Goal: Task Accomplishment & Management: Use online tool/utility

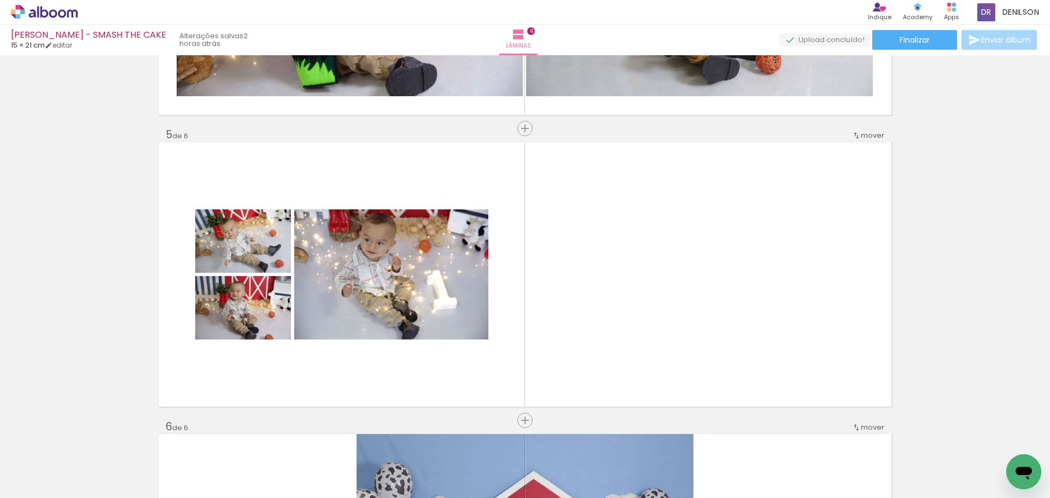
scroll to position [1104, 0]
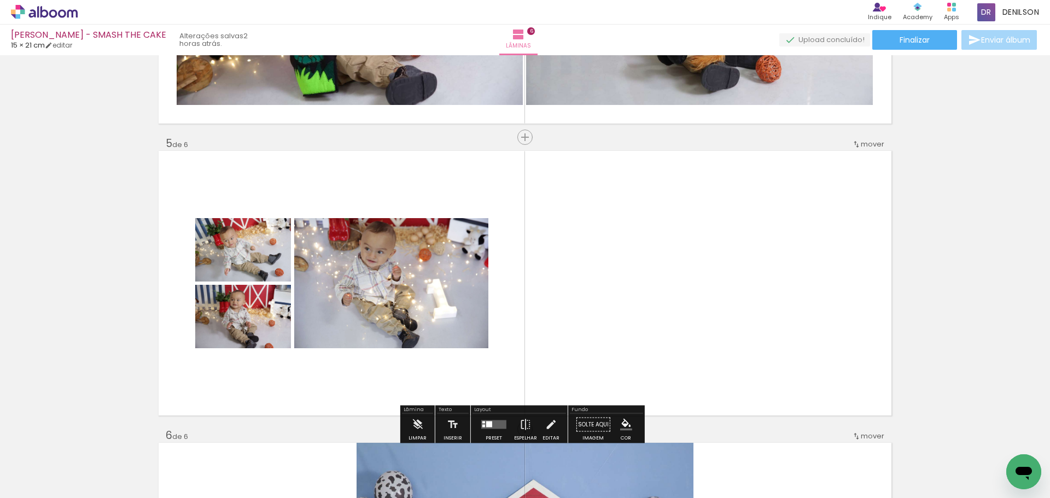
click at [59, 464] on iron-icon at bounding box center [55, 465] width 9 height 9
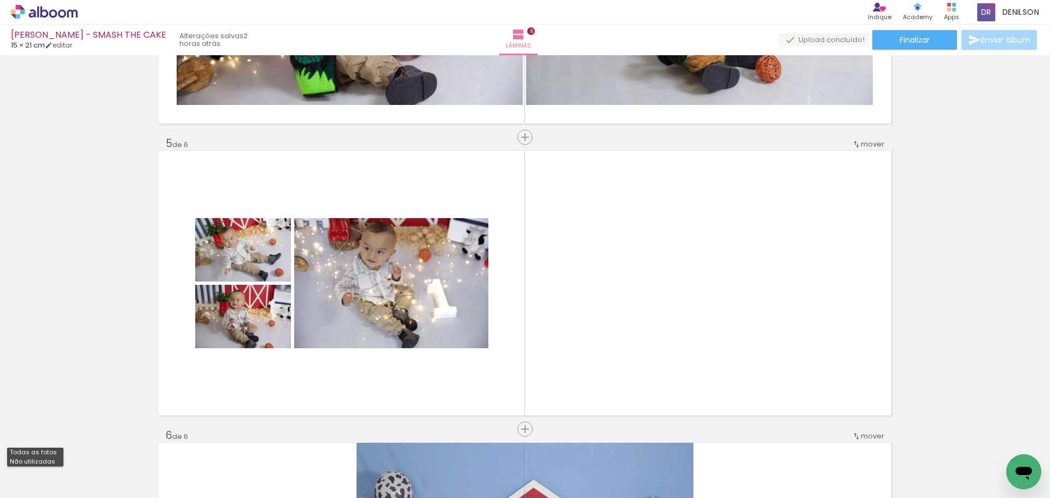
click at [0, 0] on slot "Não utilizadas" at bounding box center [0, 0] width 0 height 0
type input "Não utilizadas"
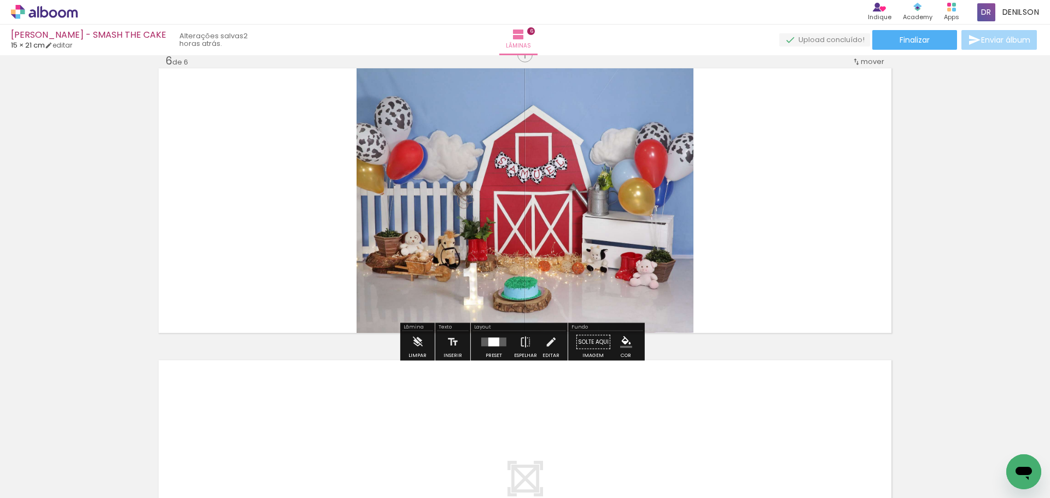
scroll to position [1487, 0]
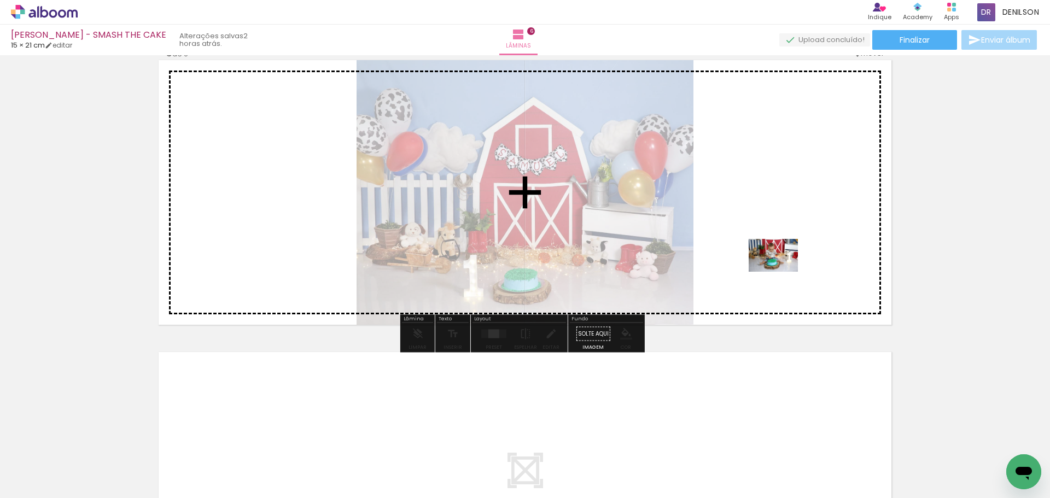
drag, startPoint x: 124, startPoint y: 471, endPoint x: 781, endPoint y: 272, distance: 686.7
click at [781, 272] on quentale-workspace at bounding box center [525, 249] width 1050 height 498
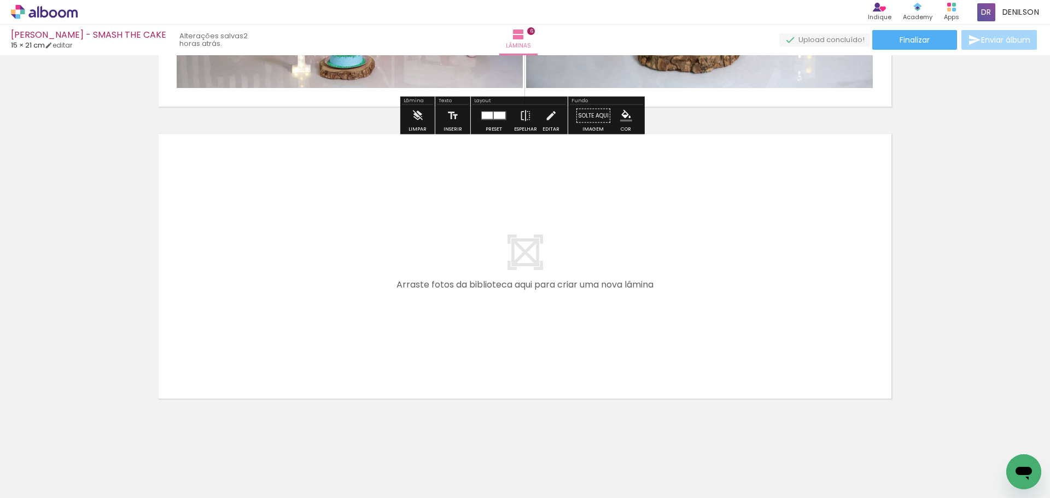
scroll to position [1705, 0]
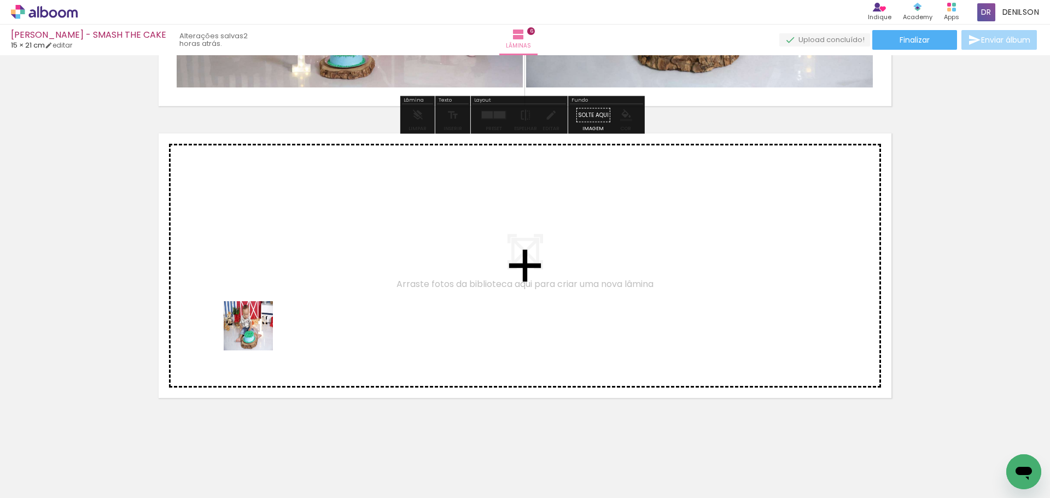
drag, startPoint x: 110, startPoint y: 458, endPoint x: 262, endPoint y: 328, distance: 200.5
click at [262, 328] on quentale-workspace at bounding box center [525, 249] width 1050 height 498
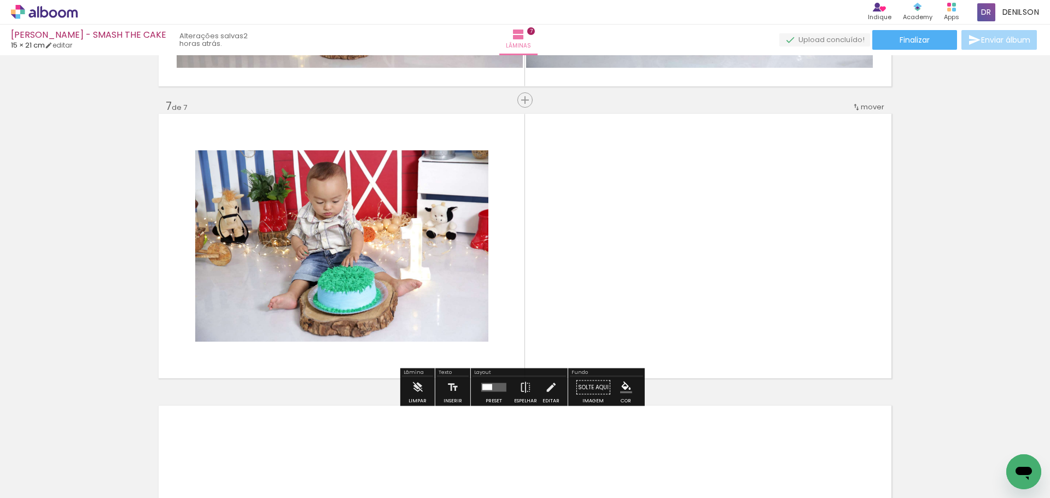
scroll to position [1729, 0]
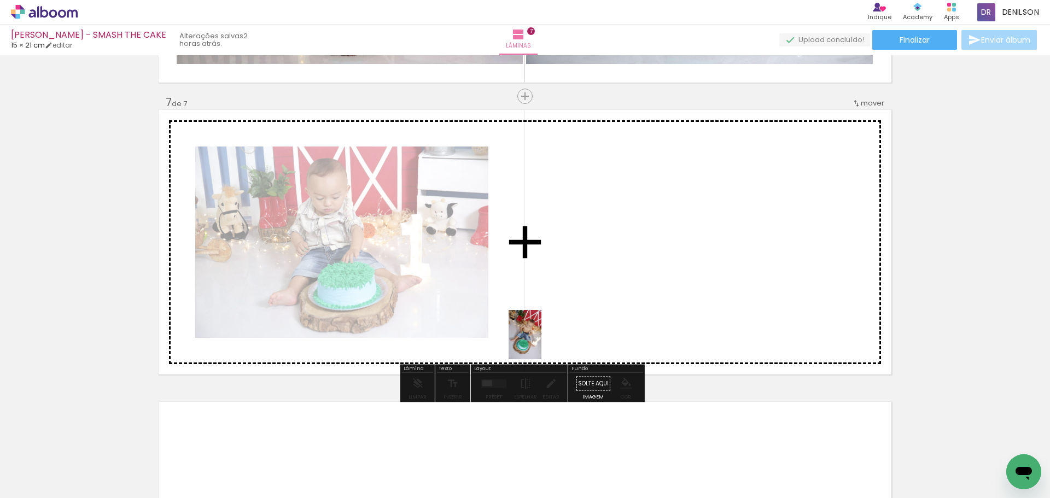
drag, startPoint x: 115, startPoint y: 467, endPoint x: 541, endPoint y: 343, distance: 443.7
click at [541, 343] on quentale-workspace at bounding box center [525, 249] width 1050 height 498
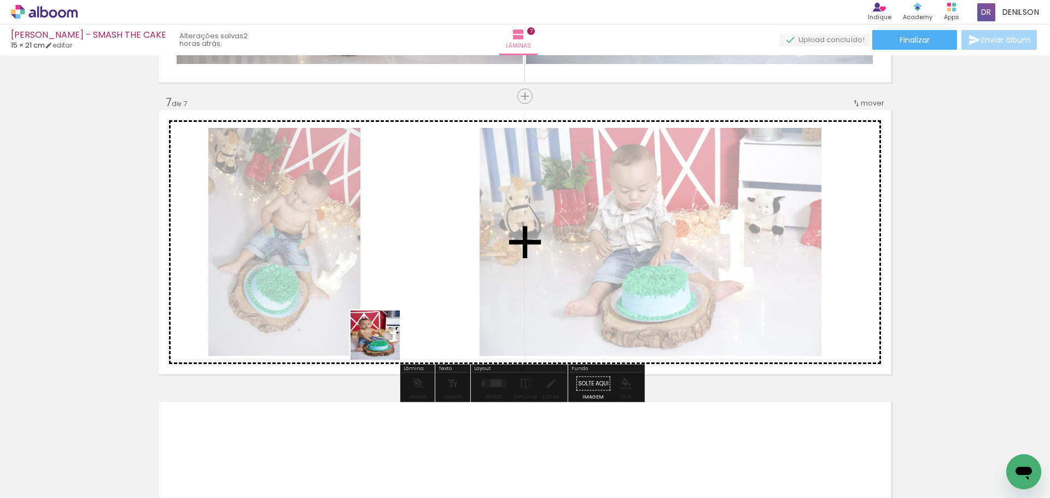
drag, startPoint x: 115, startPoint y: 463, endPoint x: 390, endPoint y: 338, distance: 301.7
click at [390, 338] on quentale-workspace at bounding box center [525, 249] width 1050 height 498
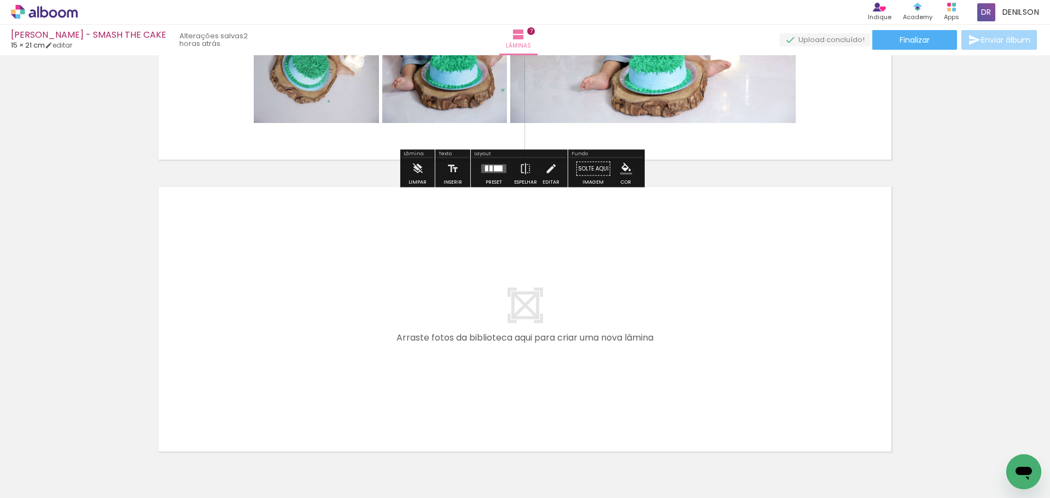
scroll to position [1948, 0]
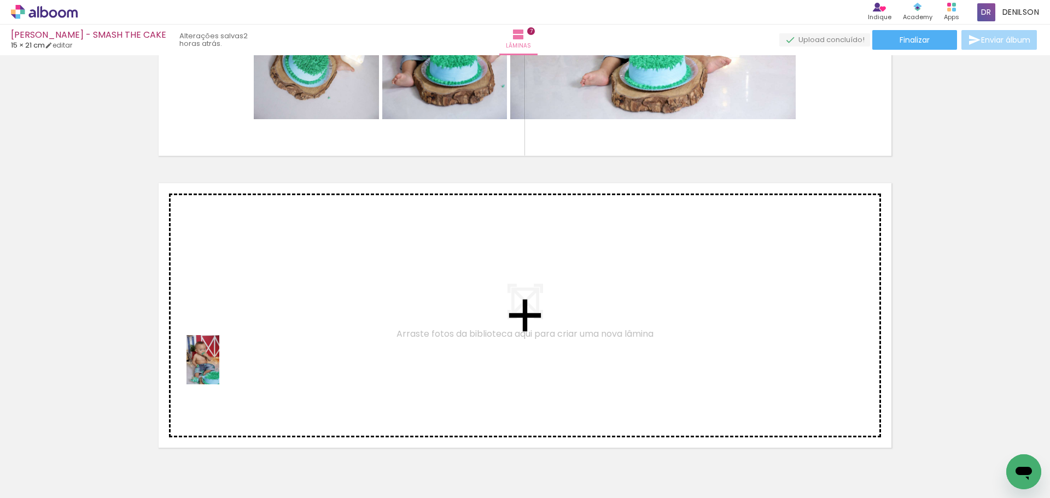
drag, startPoint x: 116, startPoint y: 474, endPoint x: 219, endPoint y: 368, distance: 147.7
click at [219, 368] on quentale-workspace at bounding box center [525, 249] width 1050 height 498
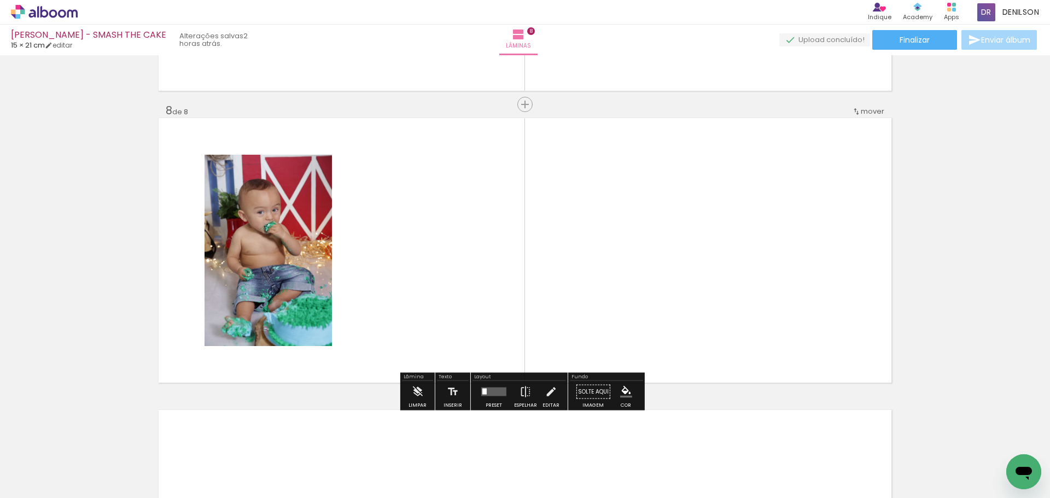
scroll to position [2021, 0]
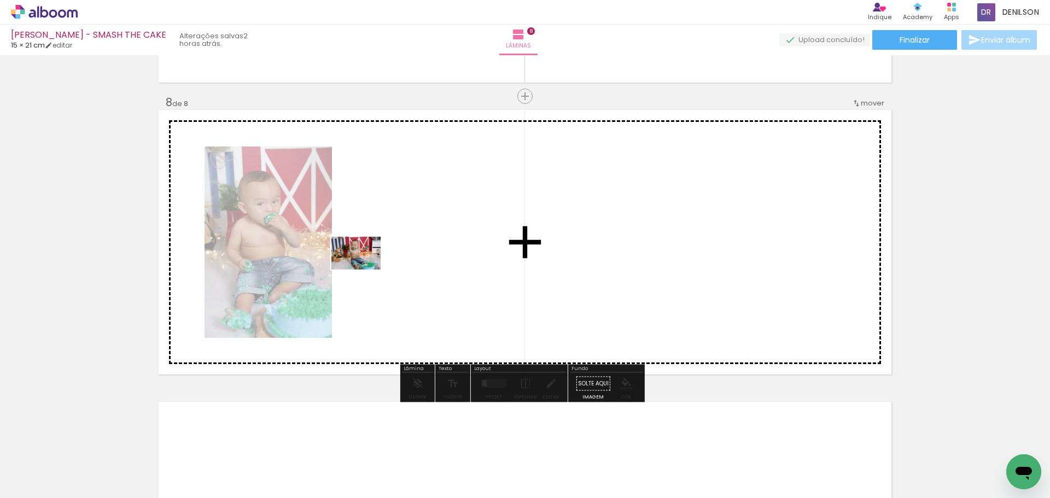
drag, startPoint x: 272, startPoint y: 437, endPoint x: 364, endPoint y: 270, distance: 191.1
click at [364, 270] on quentale-workspace at bounding box center [525, 249] width 1050 height 498
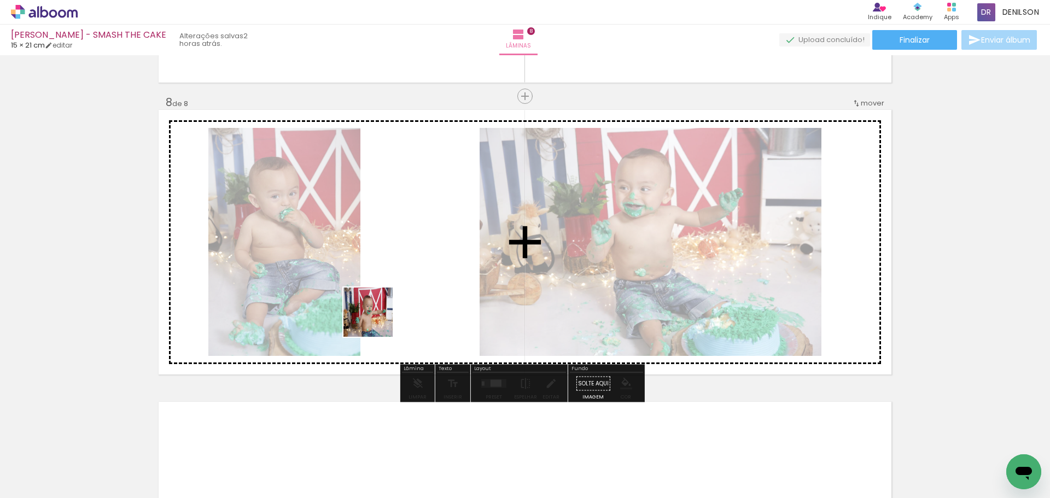
drag, startPoint x: 233, startPoint y: 461, endPoint x: 377, endPoint y: 319, distance: 201.8
click at [377, 319] on quentale-workspace at bounding box center [525, 249] width 1050 height 498
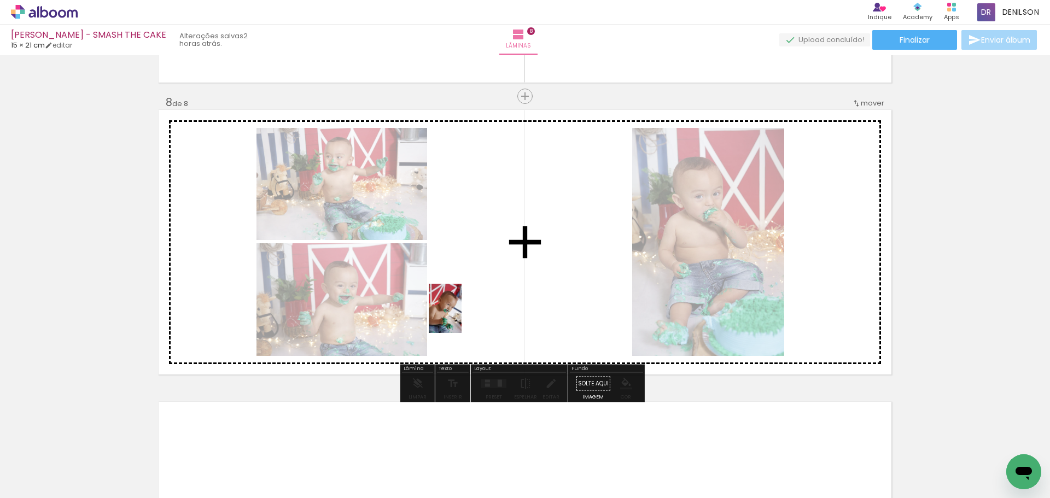
drag, startPoint x: 112, startPoint y: 471, endPoint x: 482, endPoint y: 305, distance: 405.5
click at [482, 305] on quentale-workspace at bounding box center [525, 249] width 1050 height 498
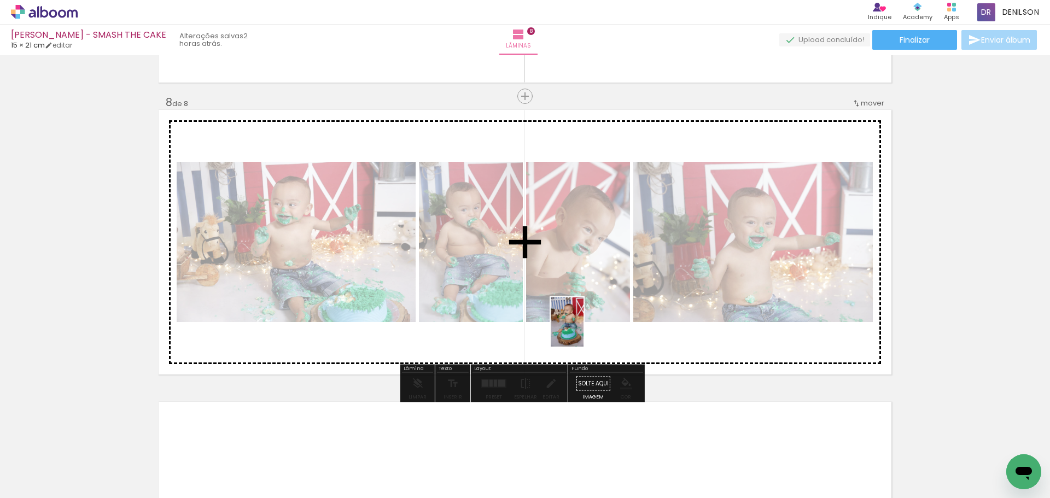
drag, startPoint x: 121, startPoint y: 468, endPoint x: 584, endPoint y: 329, distance: 483.6
click at [584, 329] on quentale-workspace at bounding box center [525, 249] width 1050 height 498
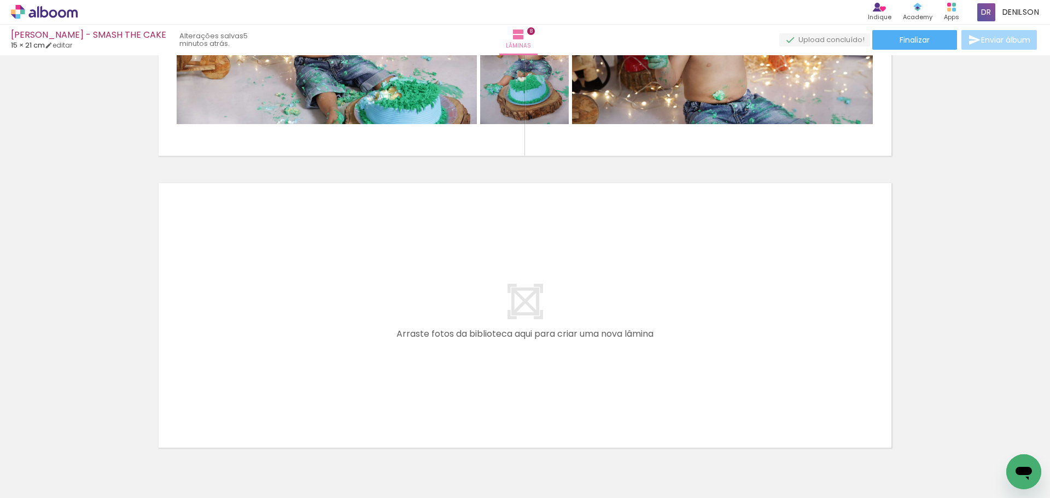
scroll to position [2294, 0]
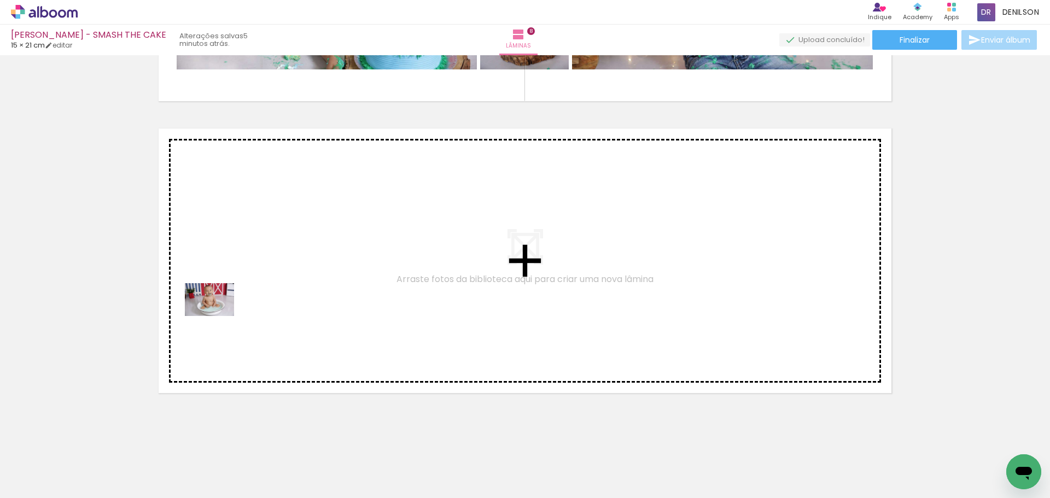
drag, startPoint x: 121, startPoint y: 477, endPoint x: 218, endPoint y: 316, distance: 187.8
click at [218, 316] on quentale-workspace at bounding box center [525, 249] width 1050 height 498
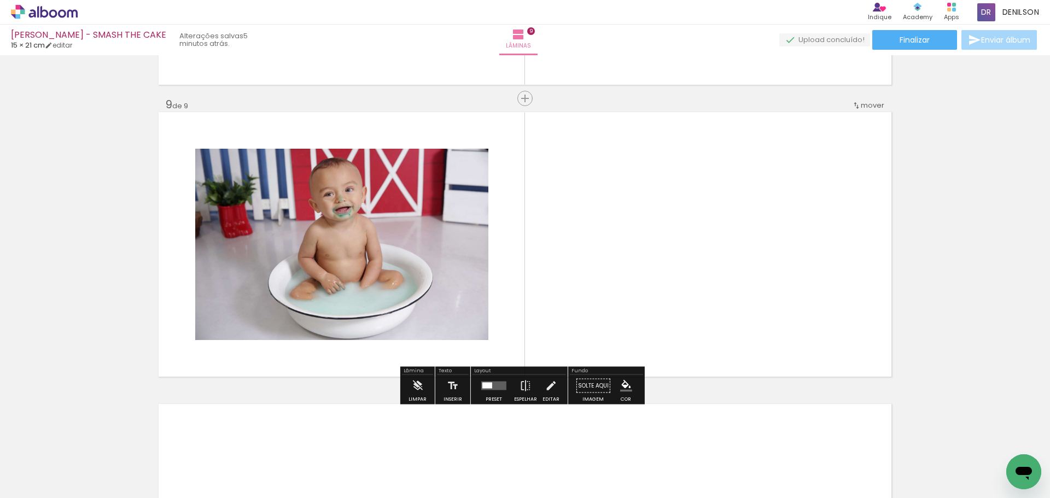
scroll to position [2313, 0]
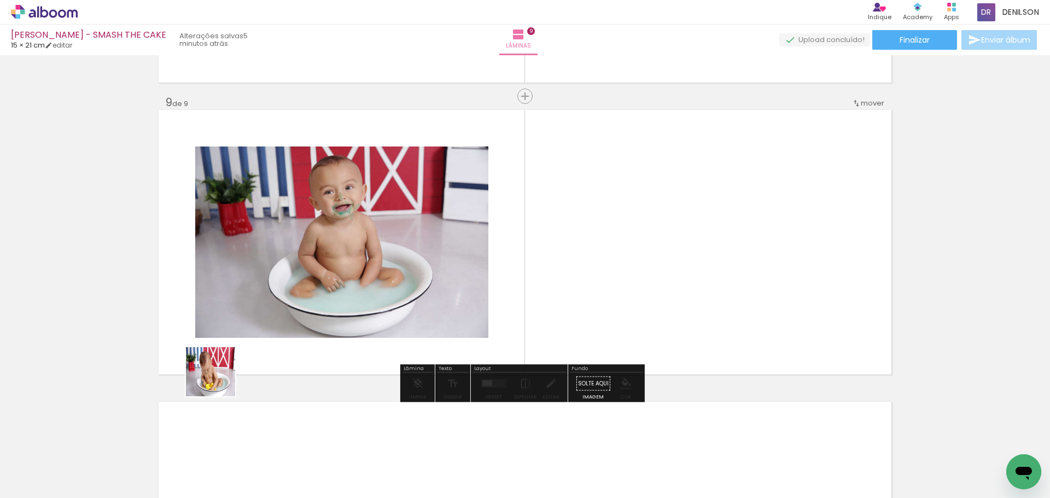
drag, startPoint x: 114, startPoint y: 466, endPoint x: 235, endPoint y: 362, distance: 159.7
click at [235, 362] on quentale-workspace at bounding box center [525, 249] width 1050 height 498
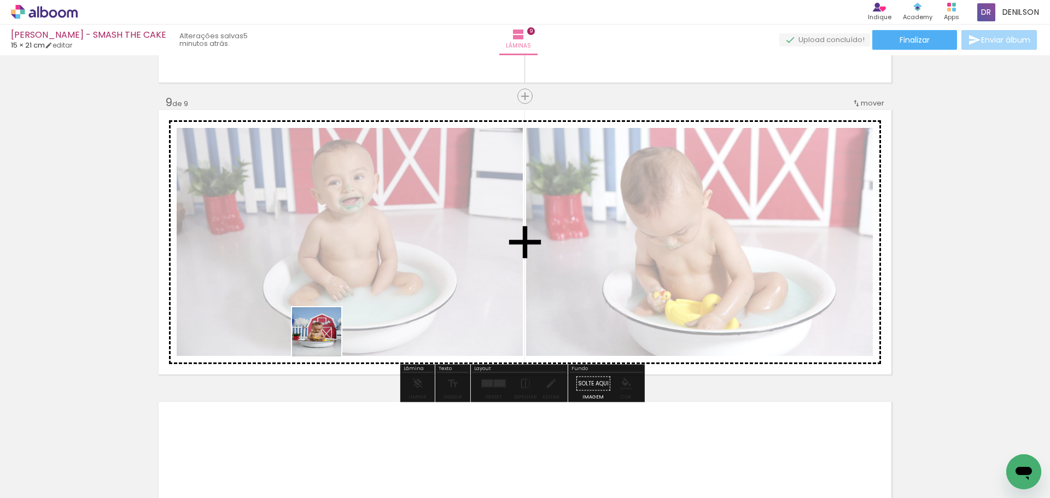
drag, startPoint x: 120, startPoint y: 463, endPoint x: 393, endPoint y: 299, distance: 318.5
click at [393, 299] on quentale-workspace at bounding box center [525, 249] width 1050 height 498
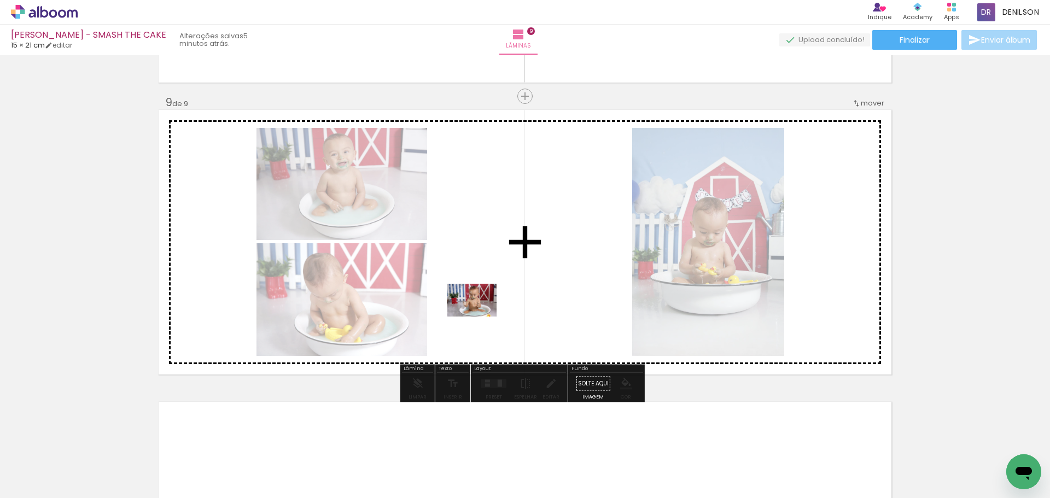
drag, startPoint x: 114, startPoint y: 462, endPoint x: 480, endPoint y: 317, distance: 393.6
click at [480, 317] on quentale-workspace at bounding box center [525, 249] width 1050 height 498
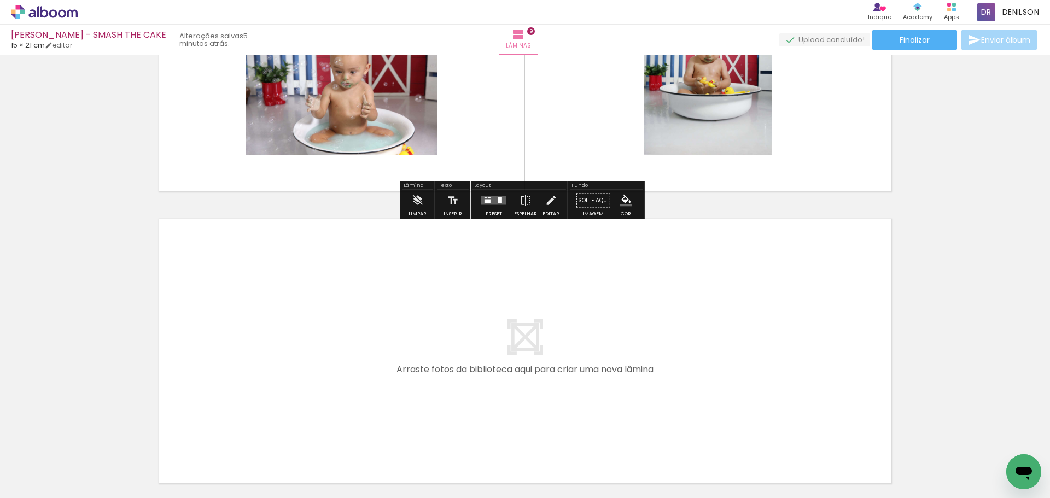
scroll to position [2532, 0]
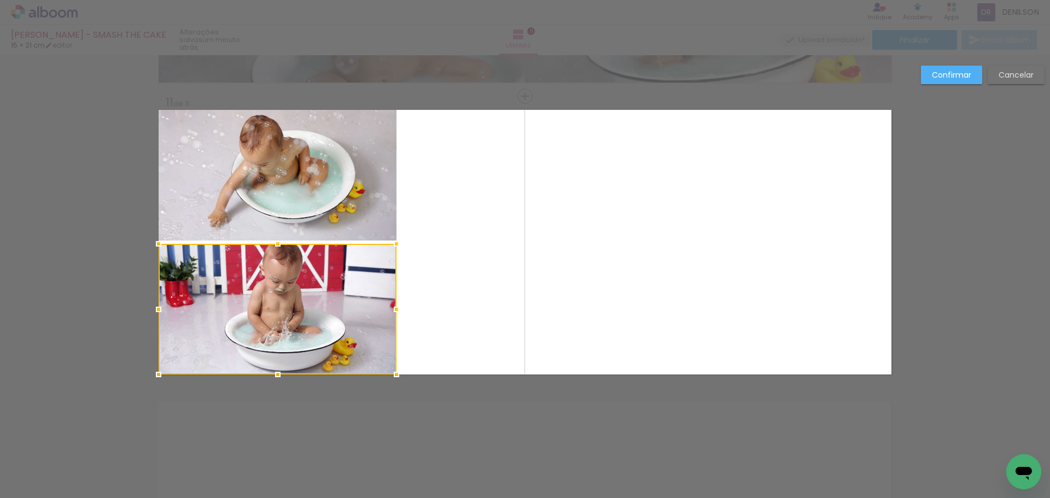
scroll to position [1002, 0]
click at [317, 297] on div at bounding box center [278, 309] width 238 height 131
click at [0, 0] on slot "Confirmar" at bounding box center [0, 0] width 0 height 0
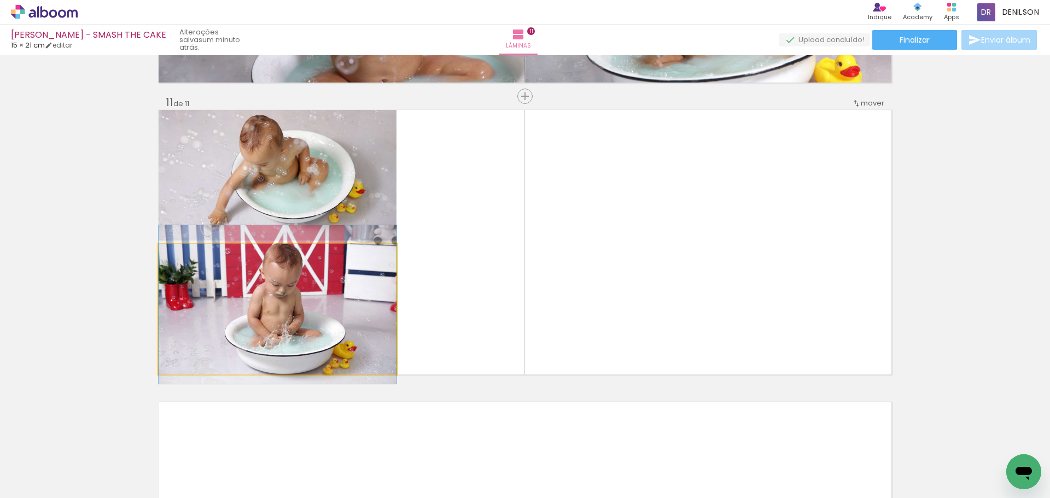
drag, startPoint x: 338, startPoint y: 285, endPoint x: 344, endPoint y: 288, distance: 6.9
click at [306, 303] on quentale-photo at bounding box center [278, 309] width 238 height 131
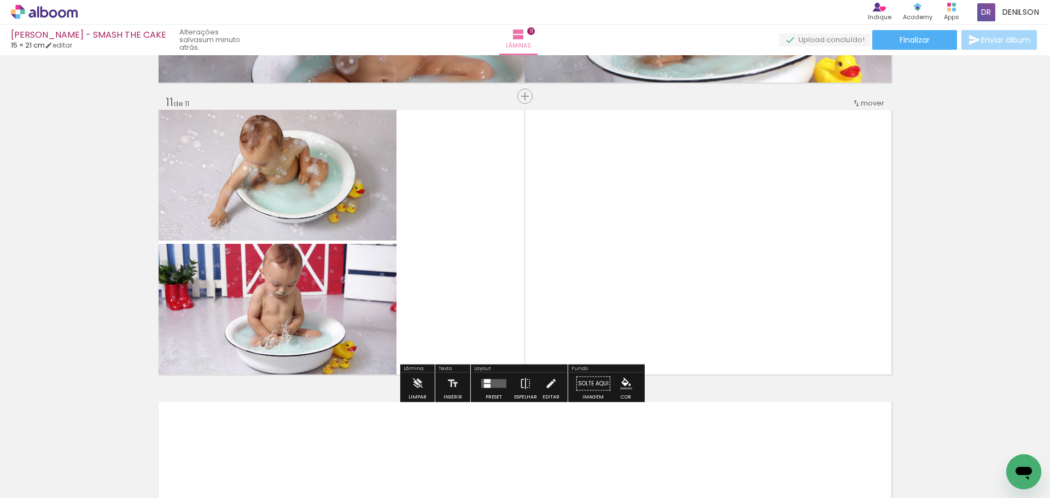
click at [306, 303] on quentale-photo at bounding box center [278, 309] width 238 height 131
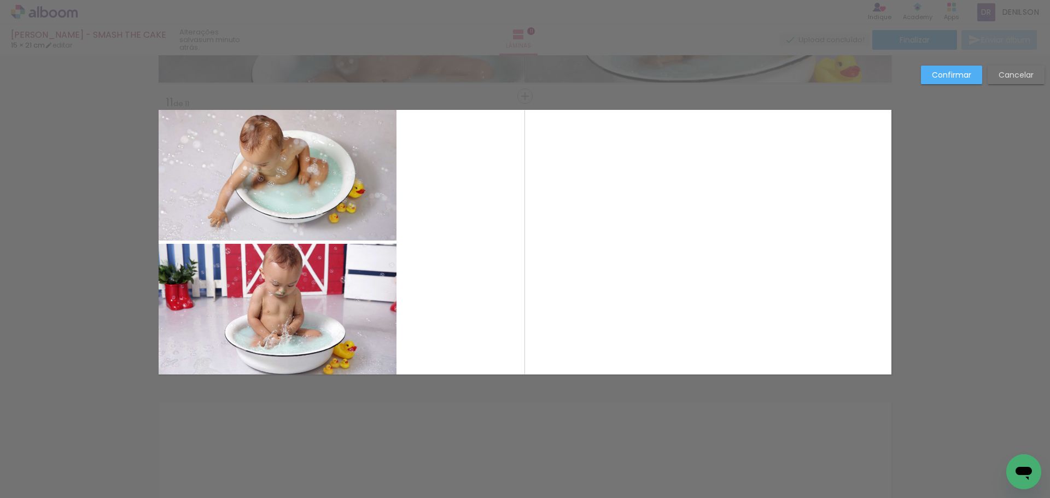
click at [306, 303] on quentale-photo at bounding box center [278, 309] width 238 height 131
click at [306, 303] on div at bounding box center [278, 309] width 238 height 131
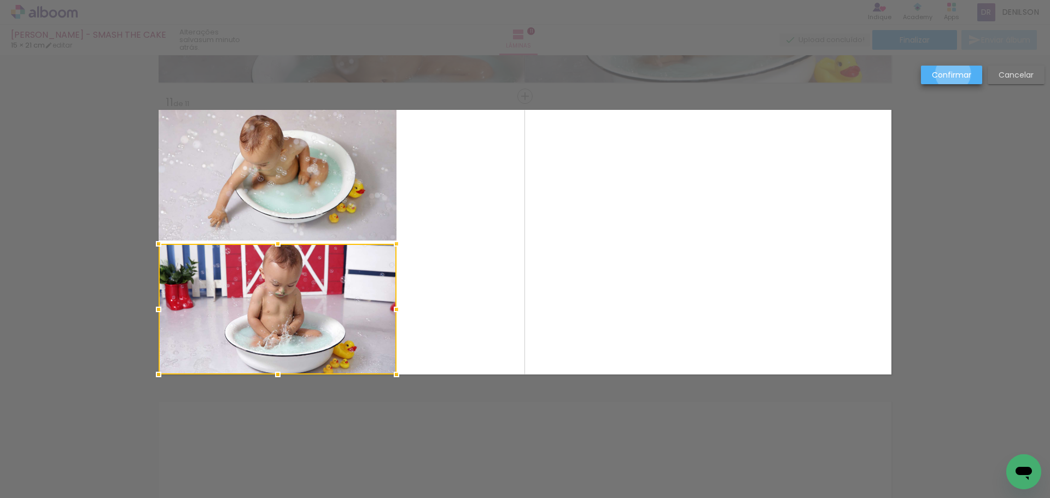
click at [0, 0] on slot "Confirmar" at bounding box center [0, 0] width 0 height 0
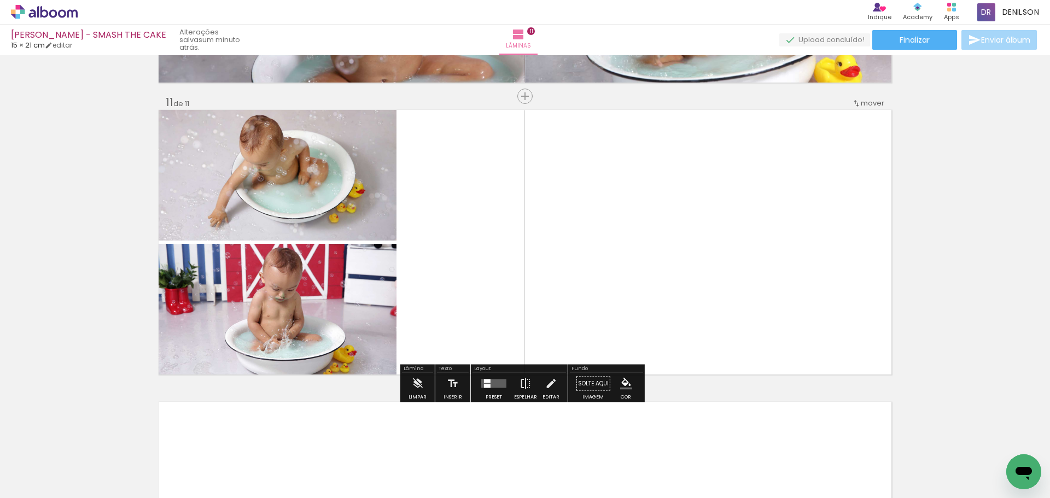
click at [634, 227] on quentale-layouter at bounding box center [525, 242] width 733 height 265
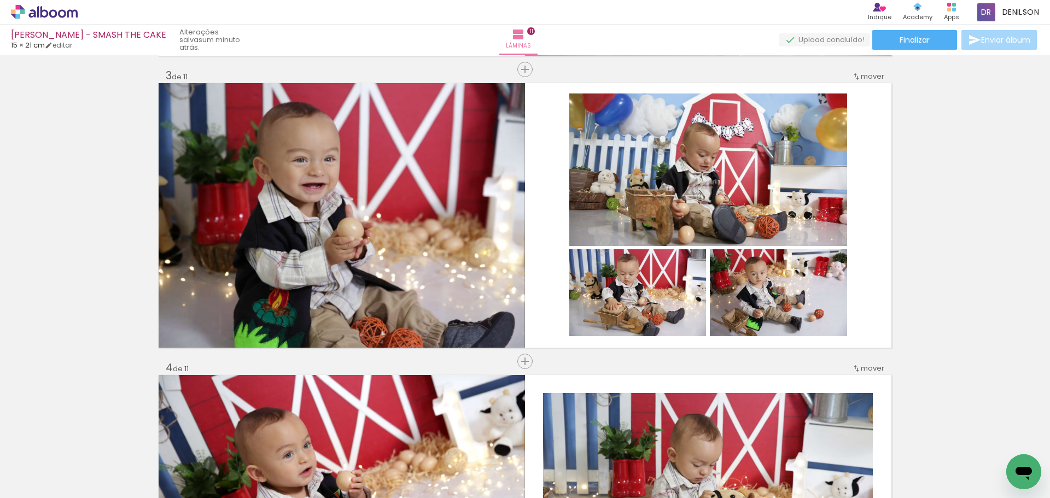
scroll to position [0, 0]
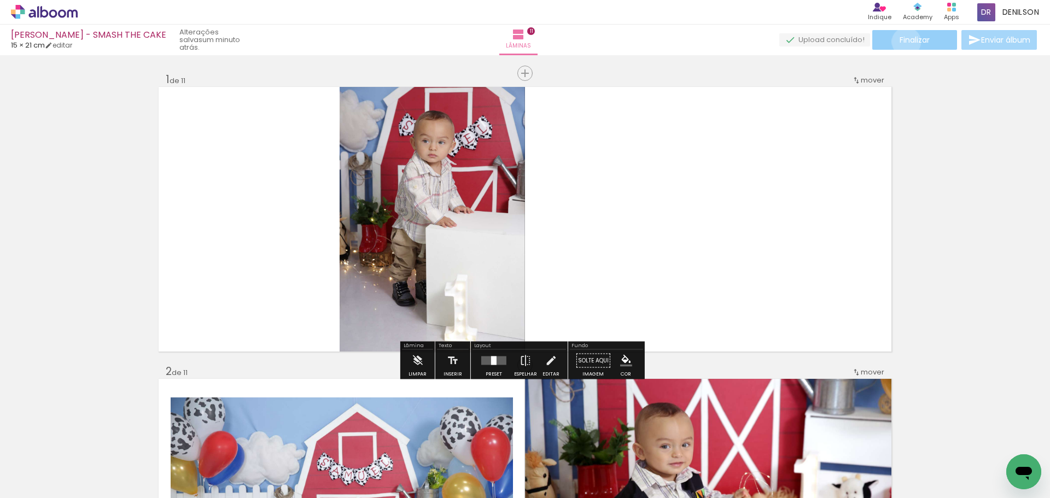
click at [902, 42] on span "Finalizar" at bounding box center [914, 40] width 30 height 8
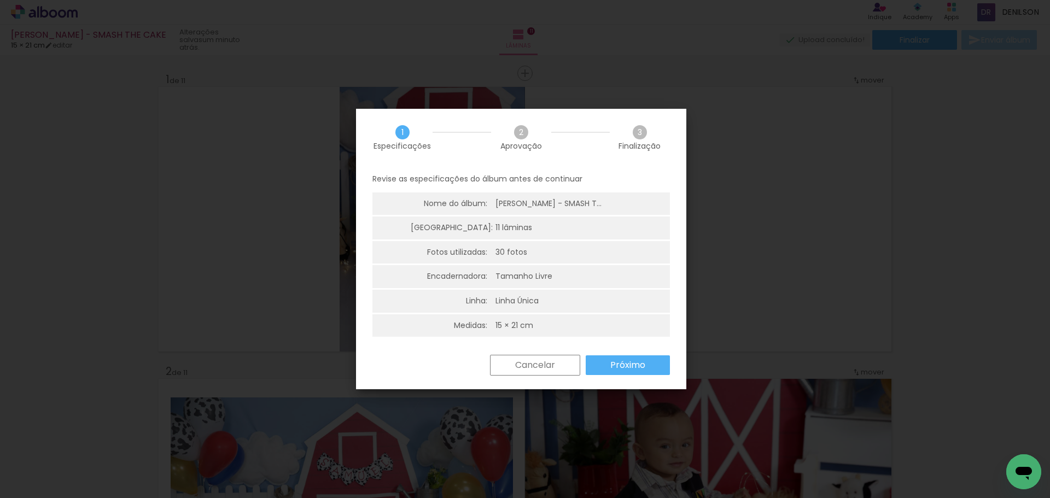
click at [634, 372] on paper-button "Próximo" at bounding box center [628, 365] width 84 height 20
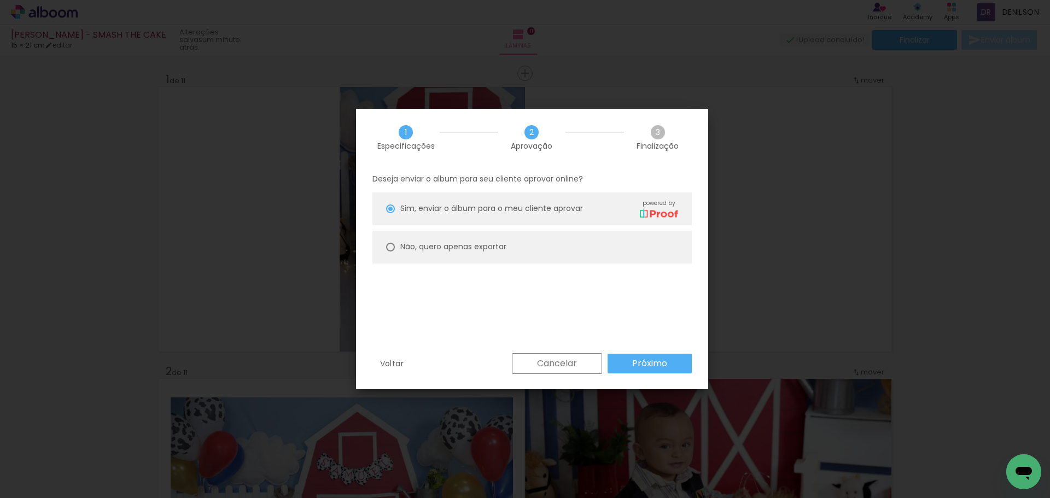
click at [0, 0] on slot "Não, quero apenas exportar" at bounding box center [0, 0] width 0 height 0
type paper-radio-button "on"
click at [0, 0] on slot "Próximo" at bounding box center [0, 0] width 0 height 0
type input "Alta, 300 DPI"
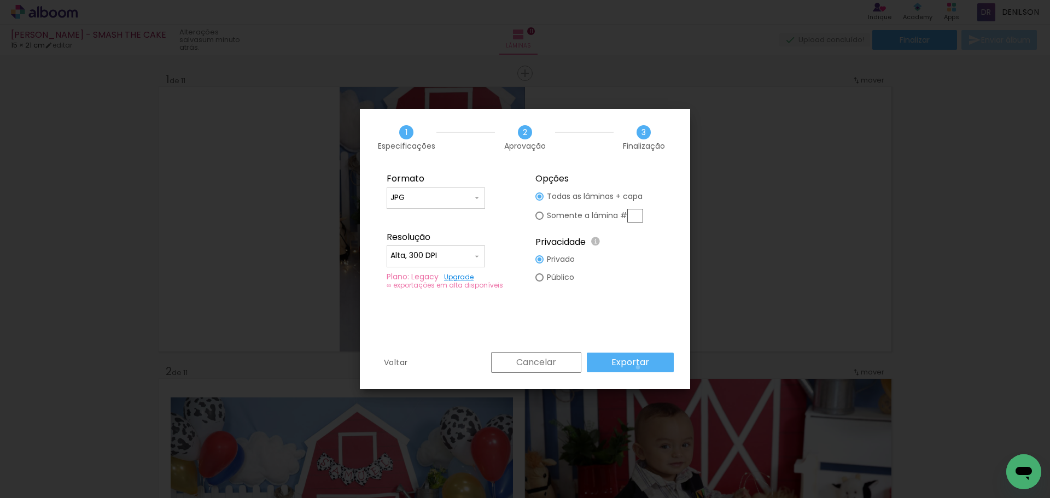
click at [0, 0] on slot "Exportar" at bounding box center [0, 0] width 0 height 0
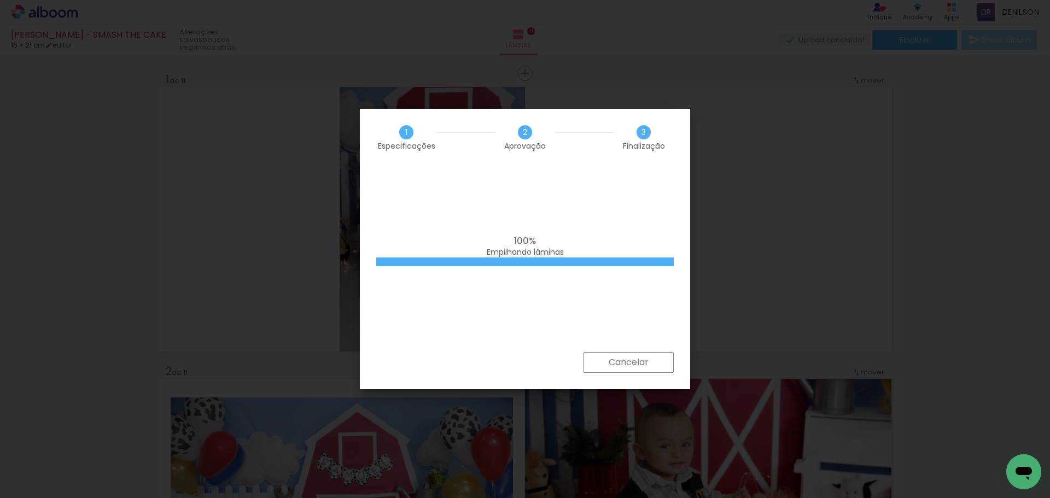
click at [1022, 227] on iron-overlay-backdrop at bounding box center [525, 249] width 1050 height 498
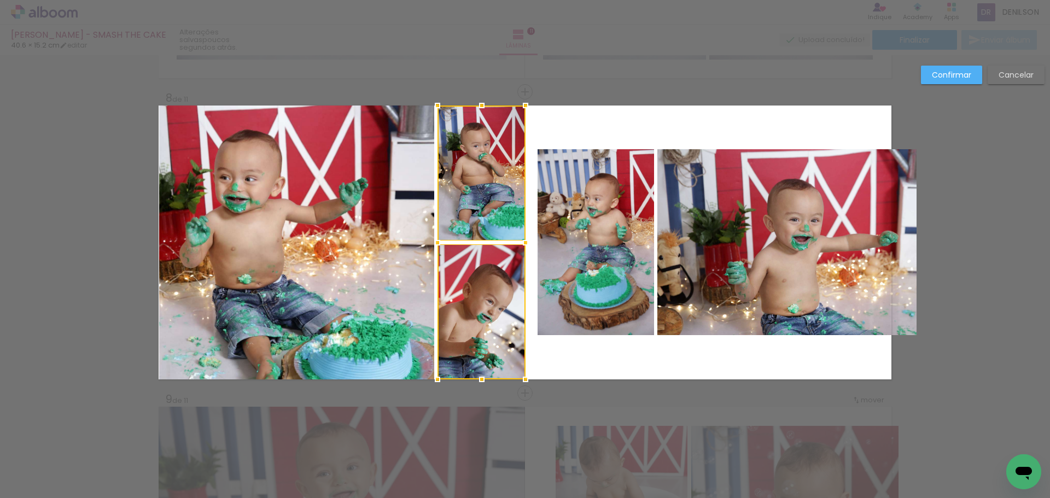
drag, startPoint x: 534, startPoint y: 244, endPoint x: 523, endPoint y: 243, distance: 11.0
click at [523, 243] on div at bounding box center [526, 243] width 22 height 22
click at [0, 0] on slot "Confirmar" at bounding box center [0, 0] width 0 height 0
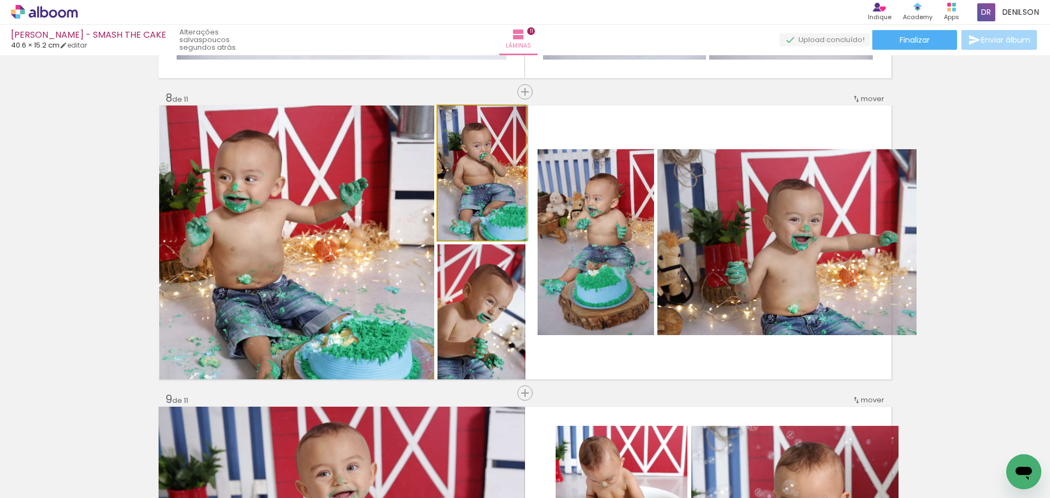
drag, startPoint x: 483, startPoint y: 182, endPoint x: 488, endPoint y: 174, distance: 9.1
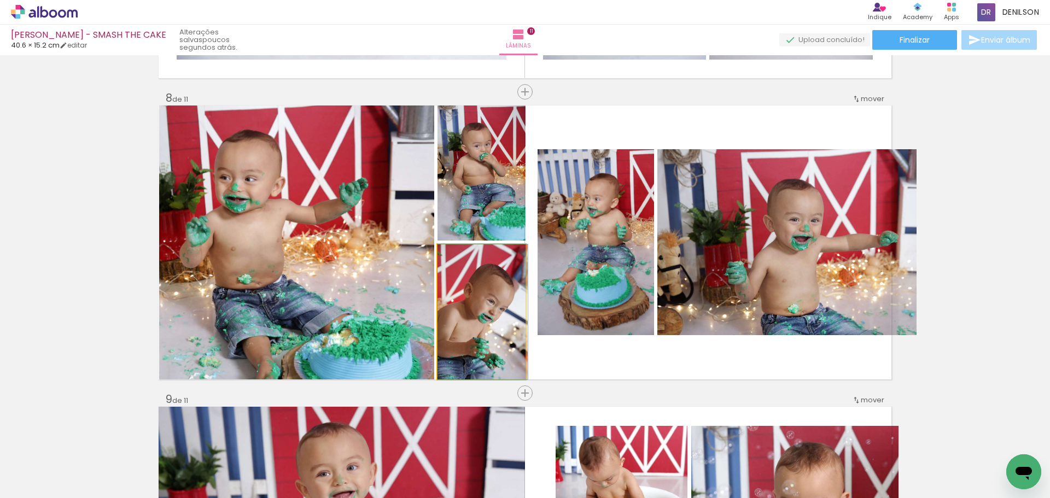
drag, startPoint x: 496, startPoint y: 312, endPoint x: 501, endPoint y: 302, distance: 10.8
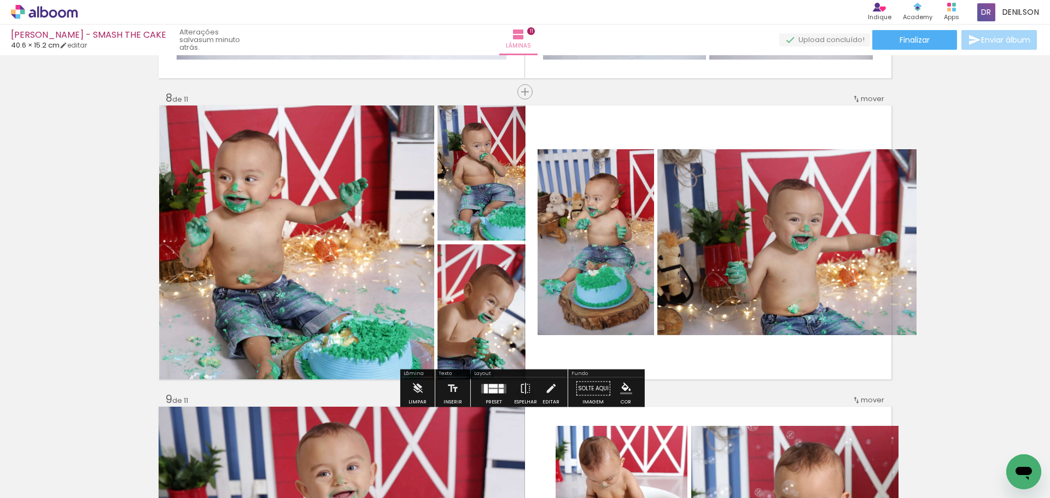
click at [497, 208] on quentale-photo at bounding box center [481, 173] width 88 height 135
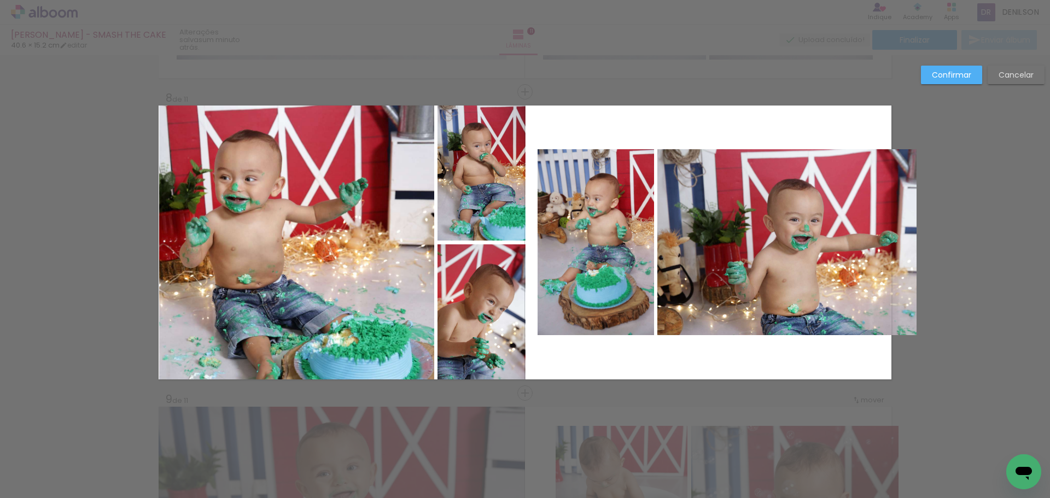
click at [497, 208] on quentale-photo at bounding box center [481, 173] width 88 height 135
click at [496, 305] on quentale-photo at bounding box center [481, 311] width 88 height 135
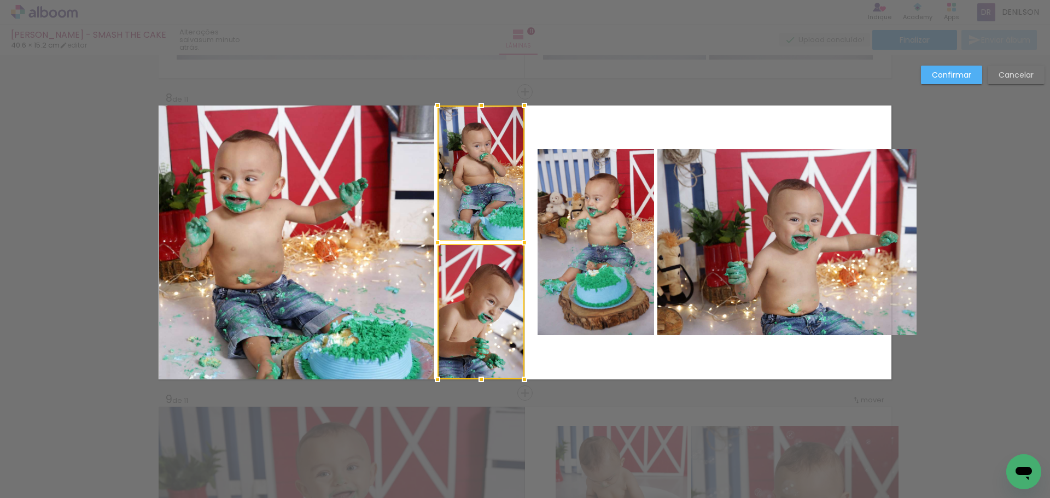
click at [521, 244] on div at bounding box center [524, 243] width 22 height 22
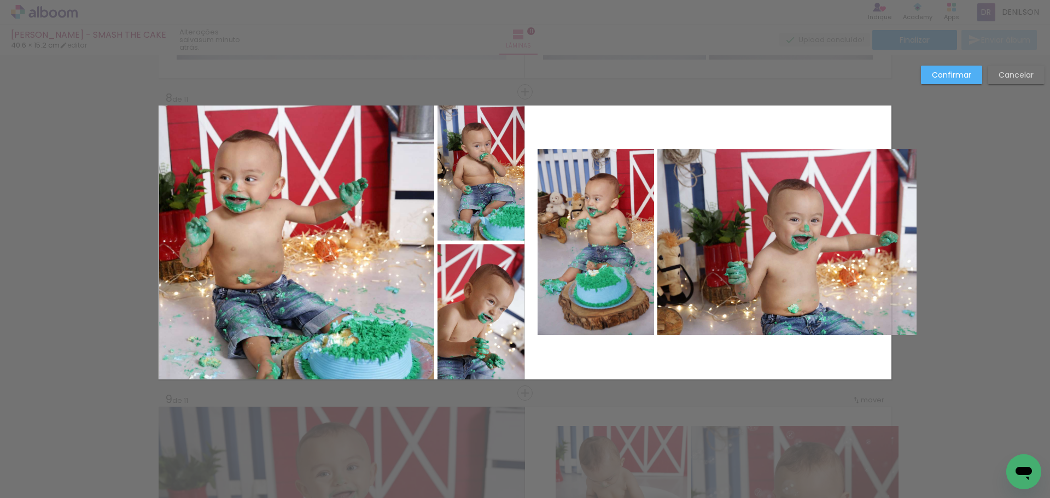
click at [0, 0] on slot "Confirmar" at bounding box center [0, 0] width 0 height 0
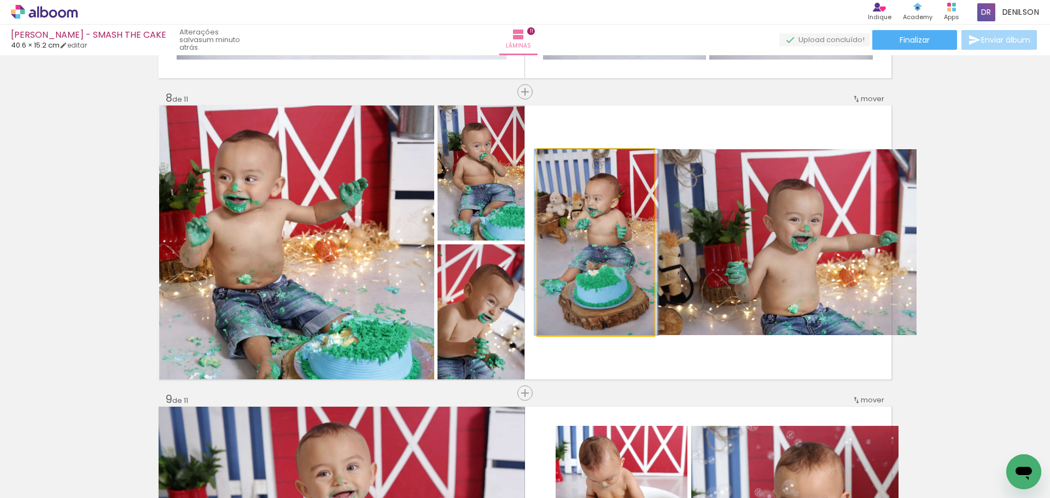
click at [597, 230] on quentale-photo at bounding box center [595, 242] width 116 height 186
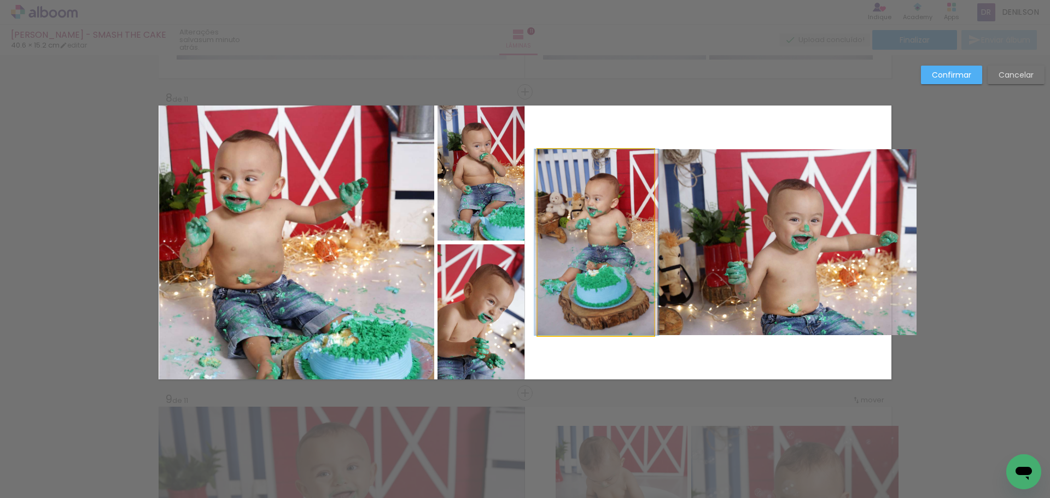
click at [597, 230] on quentale-photo at bounding box center [595, 242] width 116 height 186
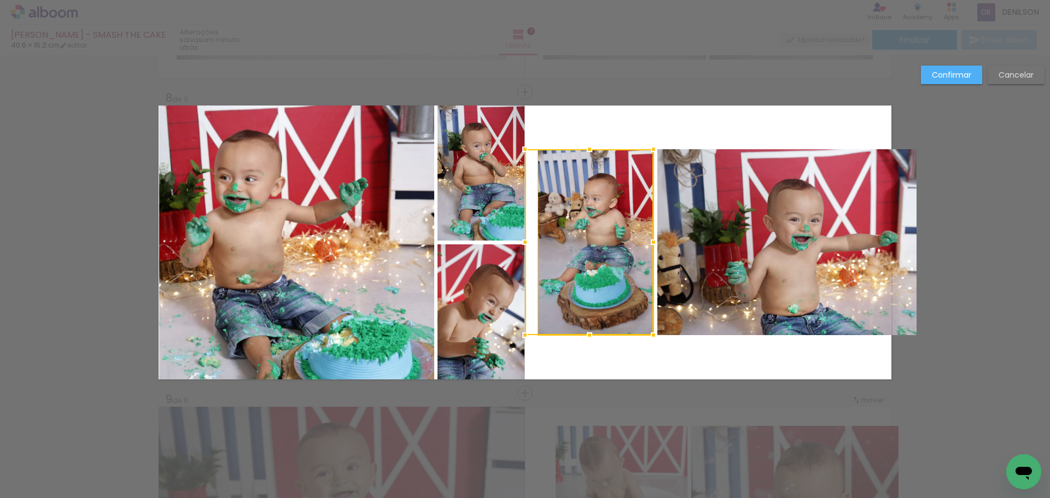
drag, startPoint x: 536, startPoint y: 245, endPoint x: 524, endPoint y: 240, distance: 13.5
click at [524, 240] on div at bounding box center [525, 242] width 22 height 22
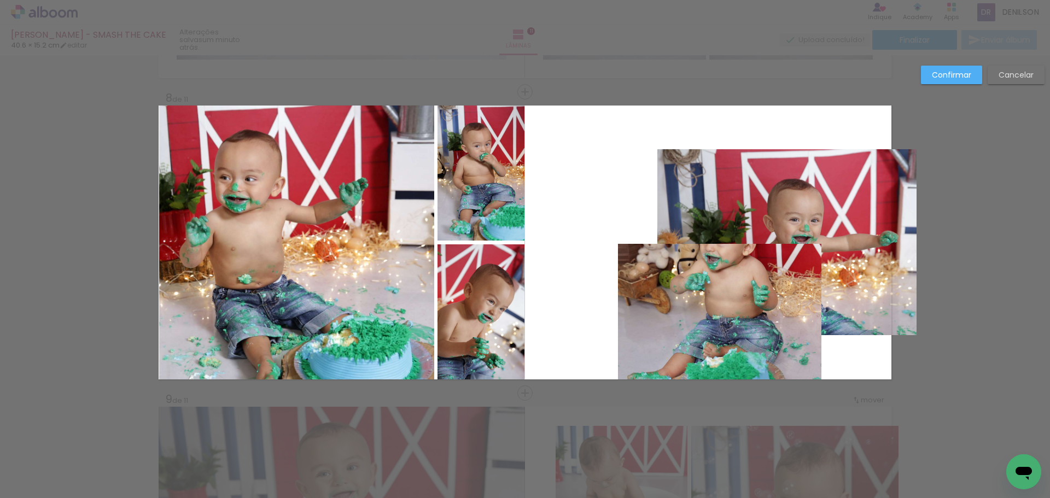
click at [0, 0] on slot "Cancelar" at bounding box center [0, 0] width 0 height 0
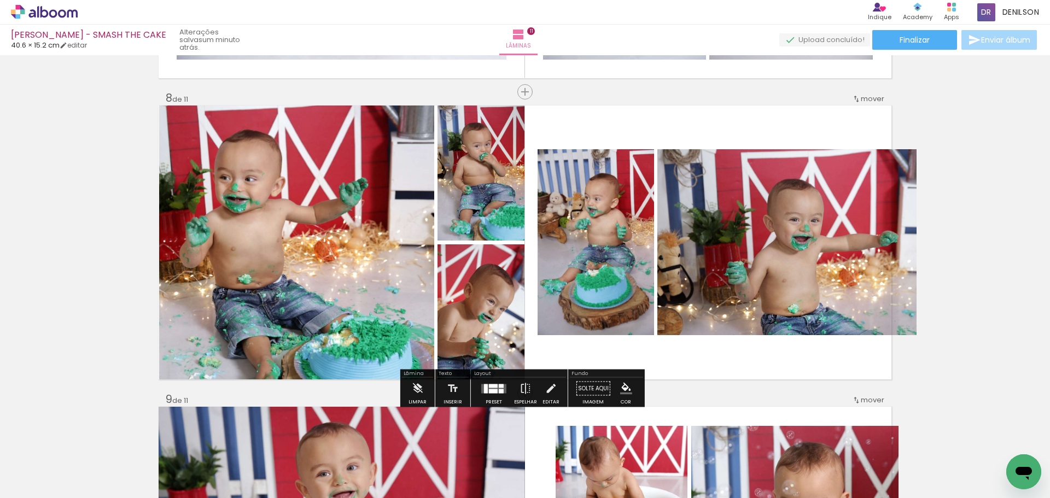
click at [577, 232] on quentale-photo at bounding box center [595, 242] width 116 height 186
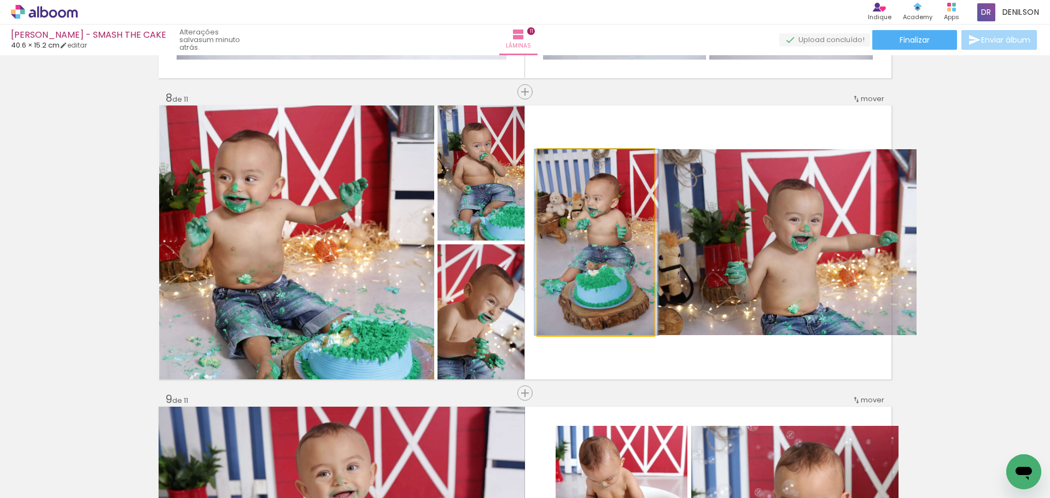
click at [577, 232] on quentale-photo at bounding box center [595, 242] width 116 height 186
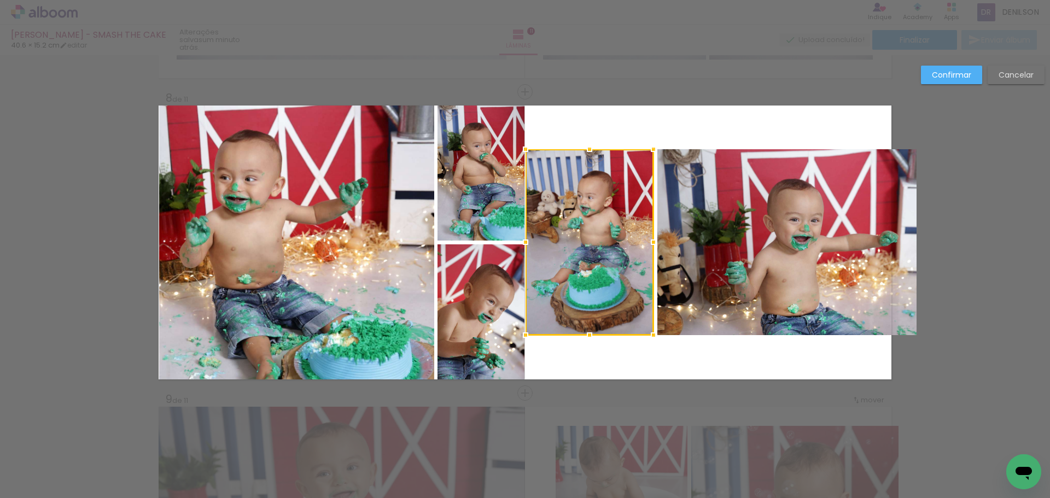
drag, startPoint x: 535, startPoint y: 244, endPoint x: 523, endPoint y: 242, distance: 12.2
click at [523, 242] on div at bounding box center [526, 242] width 22 height 22
click at [0, 0] on slot "Confirmar" at bounding box center [0, 0] width 0 height 0
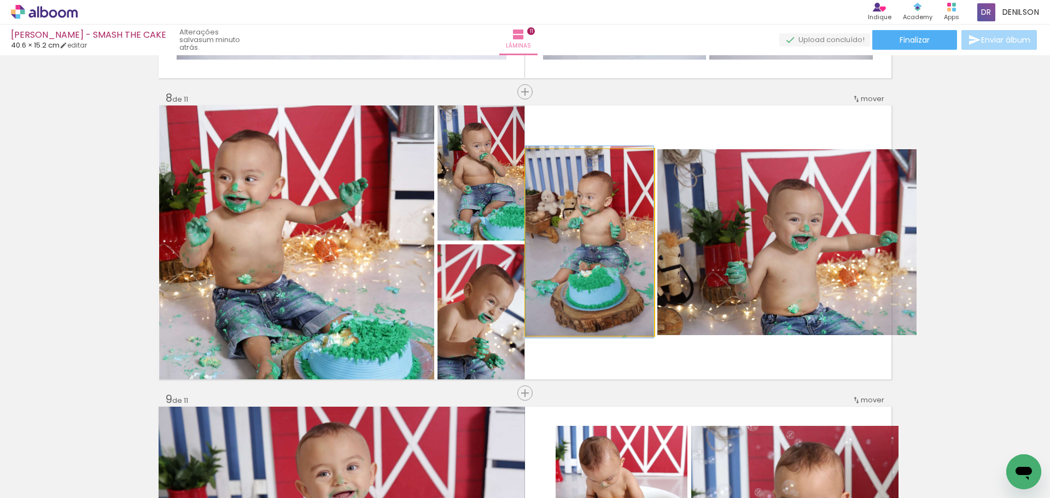
click at [601, 242] on quentale-photo at bounding box center [589, 242] width 128 height 186
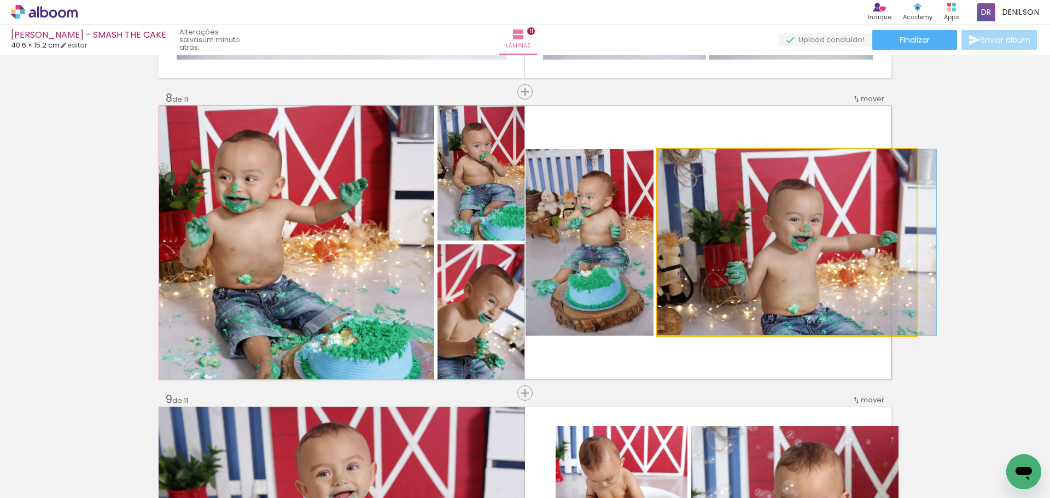
click at [770, 244] on quentale-photo at bounding box center [786, 242] width 259 height 186
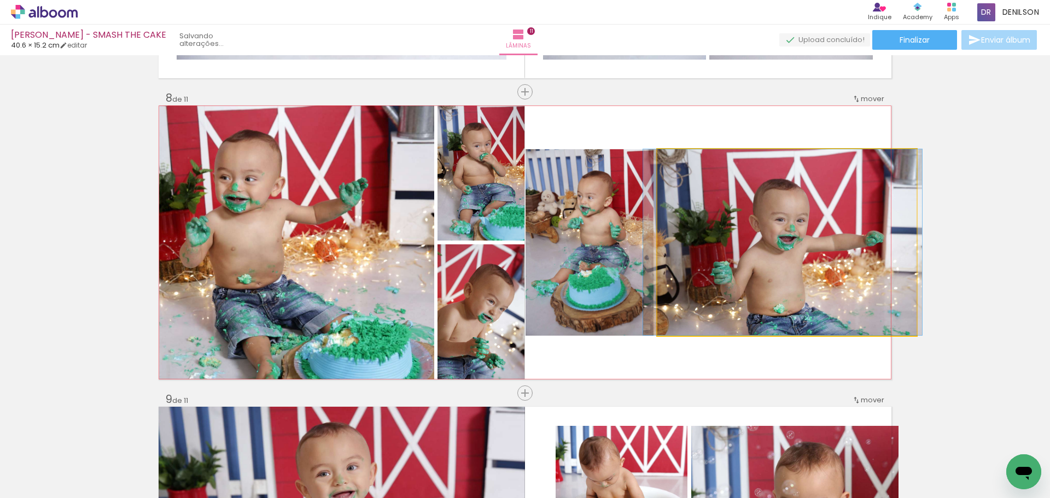
drag, startPoint x: 831, startPoint y: 238, endPoint x: 817, endPoint y: 238, distance: 14.2
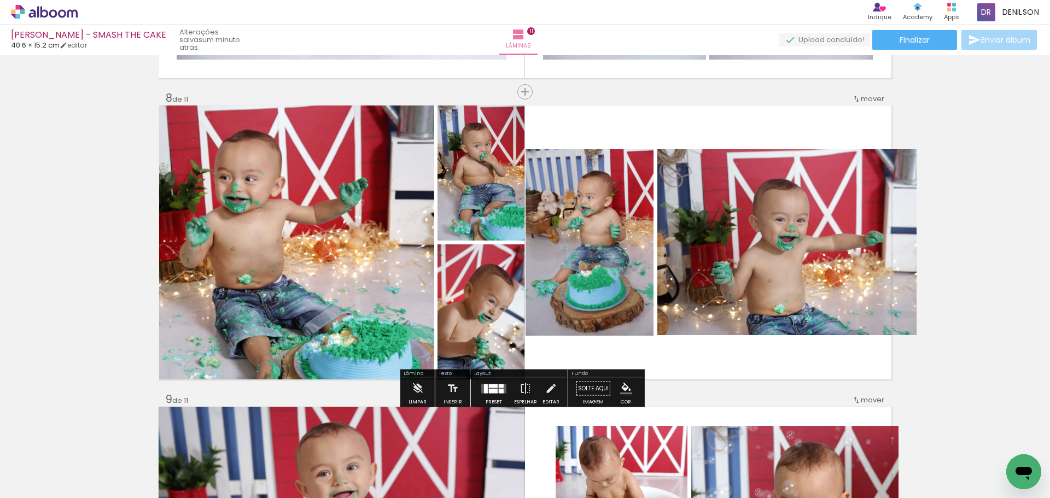
click at [884, 227] on quentale-photo at bounding box center [786, 242] width 259 height 186
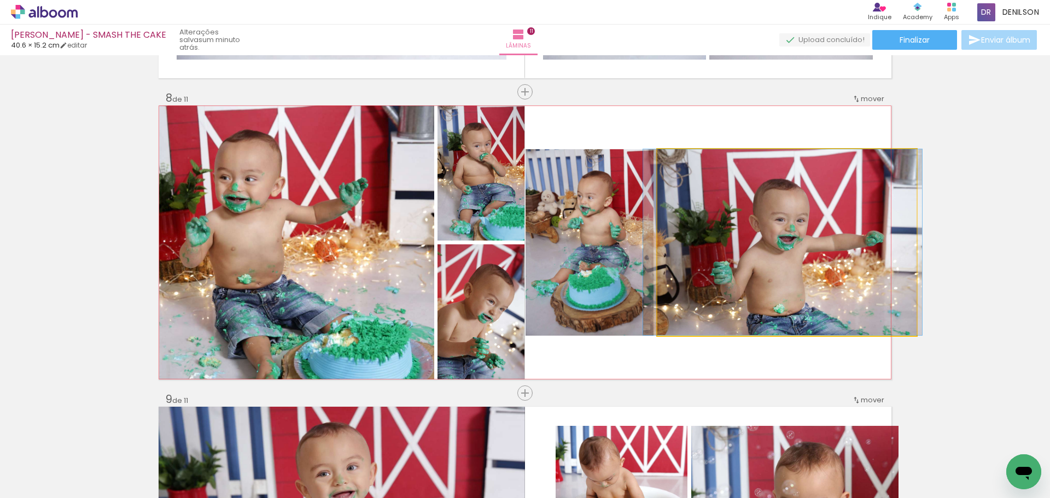
click at [884, 227] on quentale-photo at bounding box center [786, 242] width 259 height 186
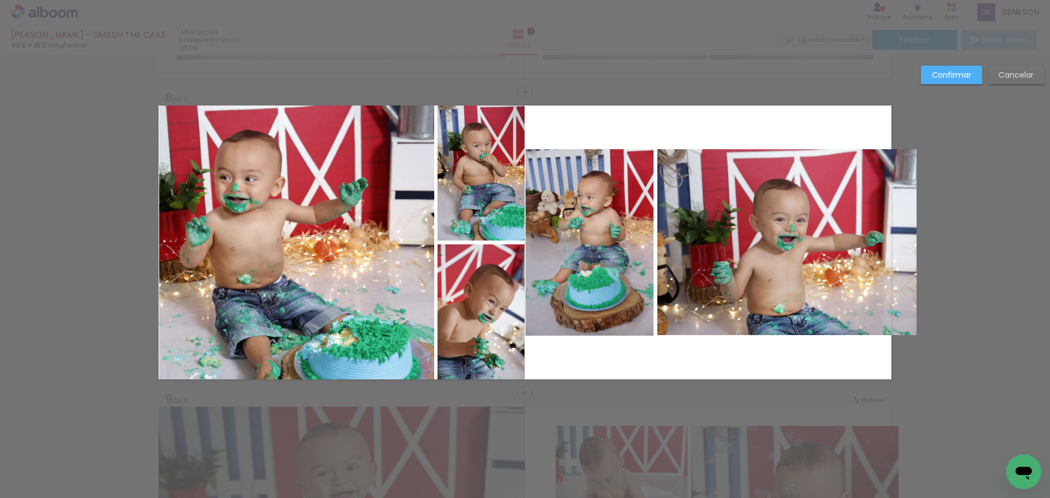
click at [832, 233] on quentale-photo at bounding box center [786, 242] width 259 height 186
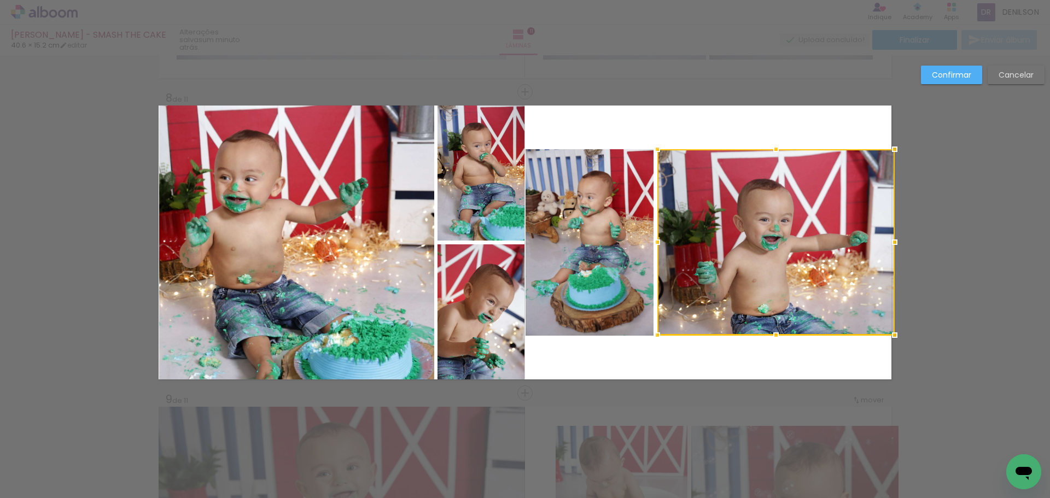
drag, startPoint x: 909, startPoint y: 242, endPoint x: 890, endPoint y: 239, distance: 19.3
click at [890, 239] on div at bounding box center [895, 242] width 22 height 22
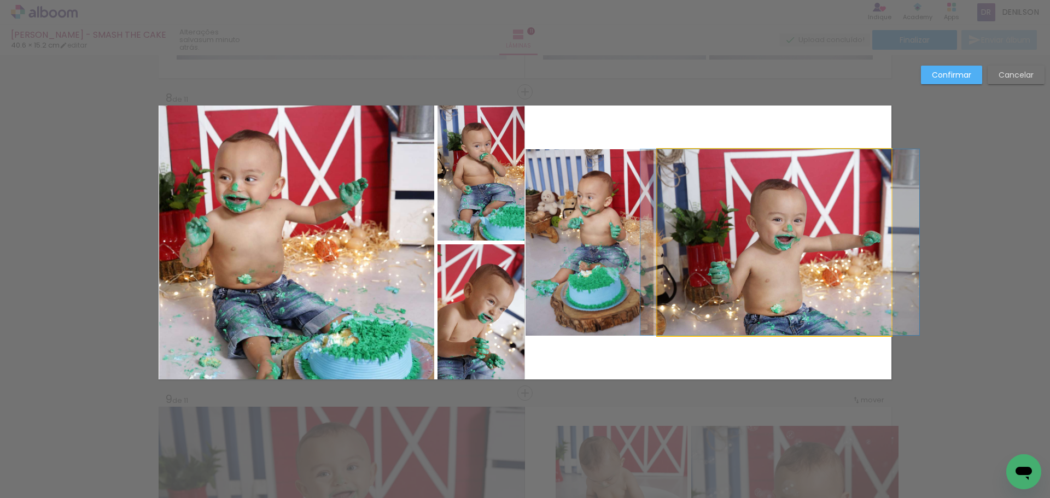
drag, startPoint x: 811, startPoint y: 222, endPoint x: 827, endPoint y: 223, distance: 15.3
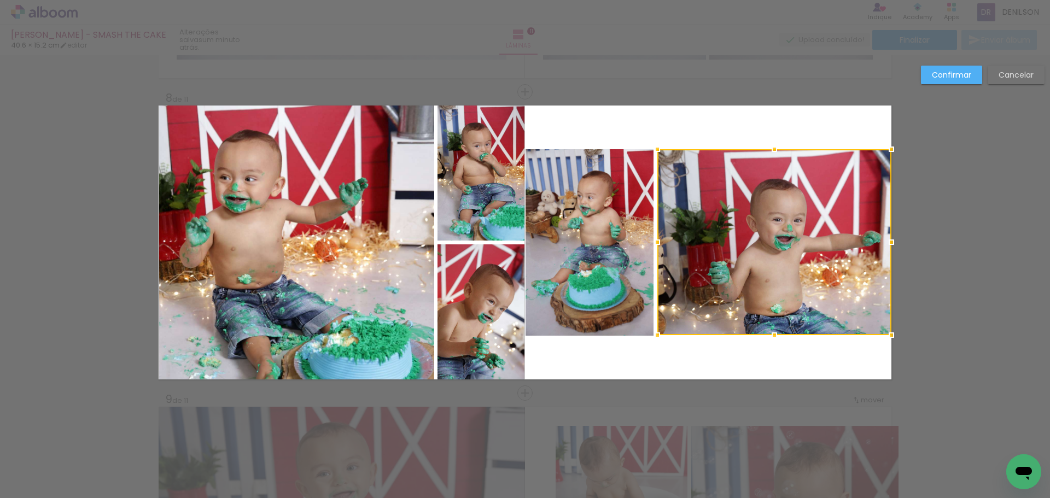
click at [0, 0] on slot "Confirmar" at bounding box center [0, 0] width 0 height 0
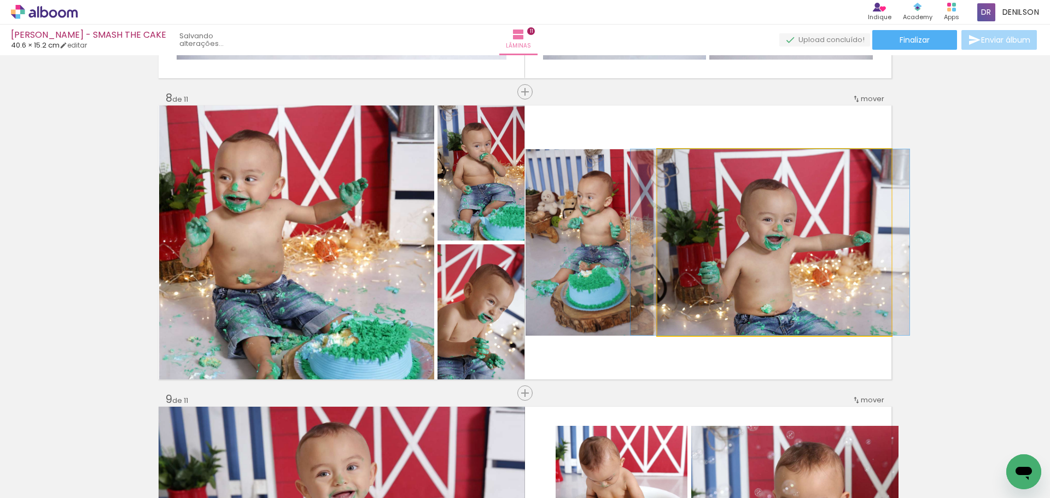
drag, startPoint x: 795, startPoint y: 254, endPoint x: 785, endPoint y: 254, distance: 9.8
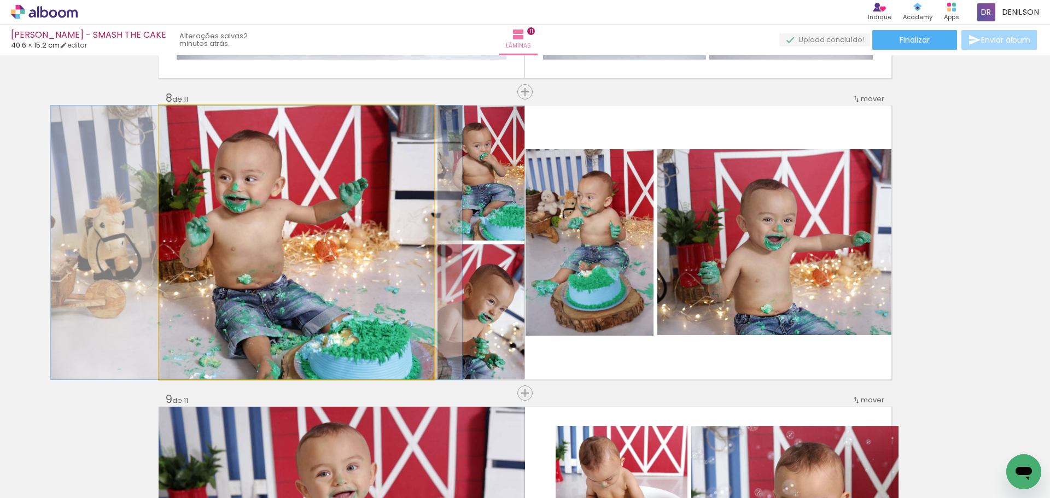
click at [312, 218] on quentale-photo at bounding box center [296, 243] width 275 height 274
click at [279, 215] on quentale-photo at bounding box center [296, 243] width 275 height 274
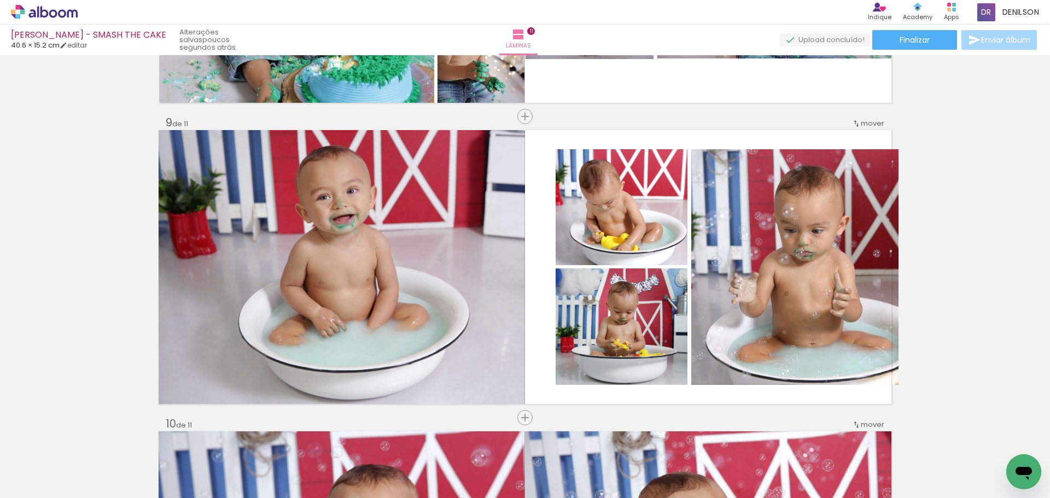
scroll to position [2418, 0]
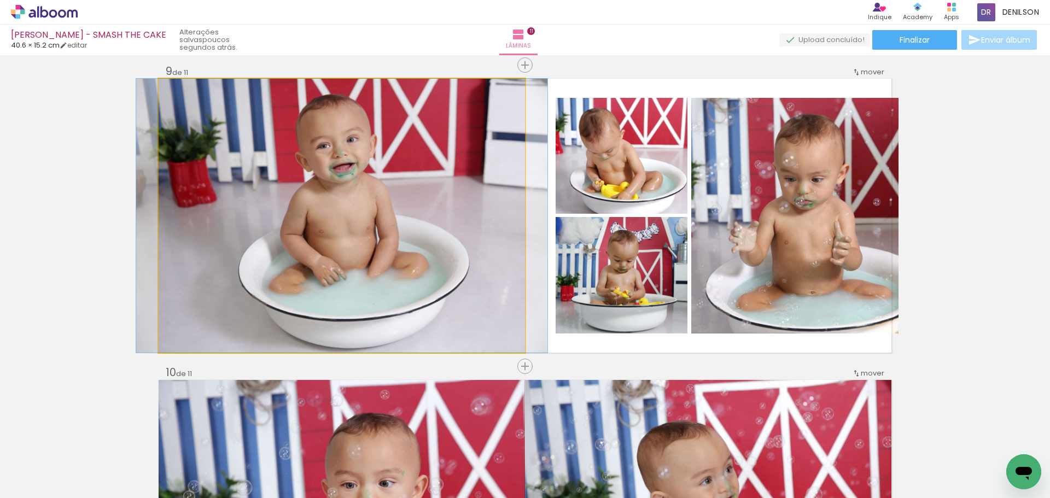
click at [389, 216] on quentale-photo at bounding box center [342, 216] width 366 height 274
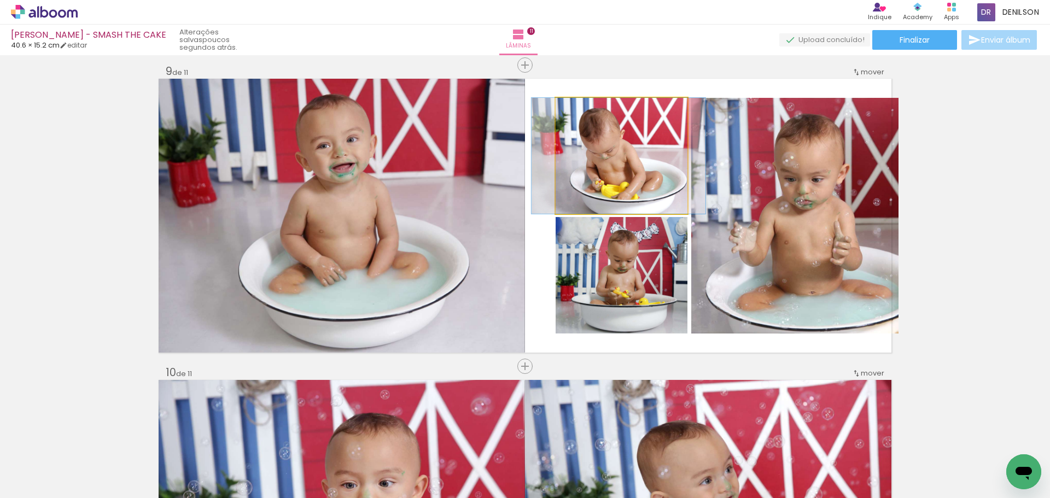
click at [617, 165] on quentale-photo at bounding box center [622, 156] width 132 height 116
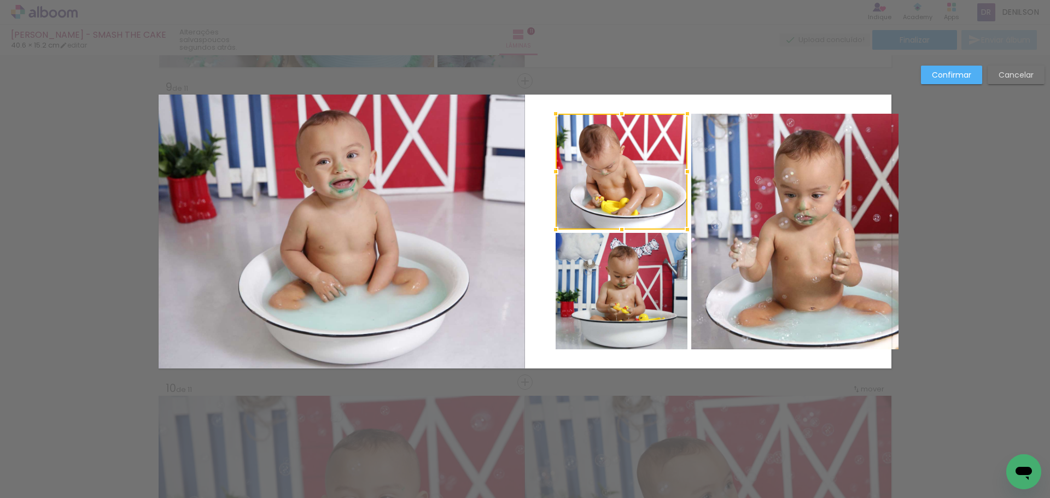
scroll to position [2392, 0]
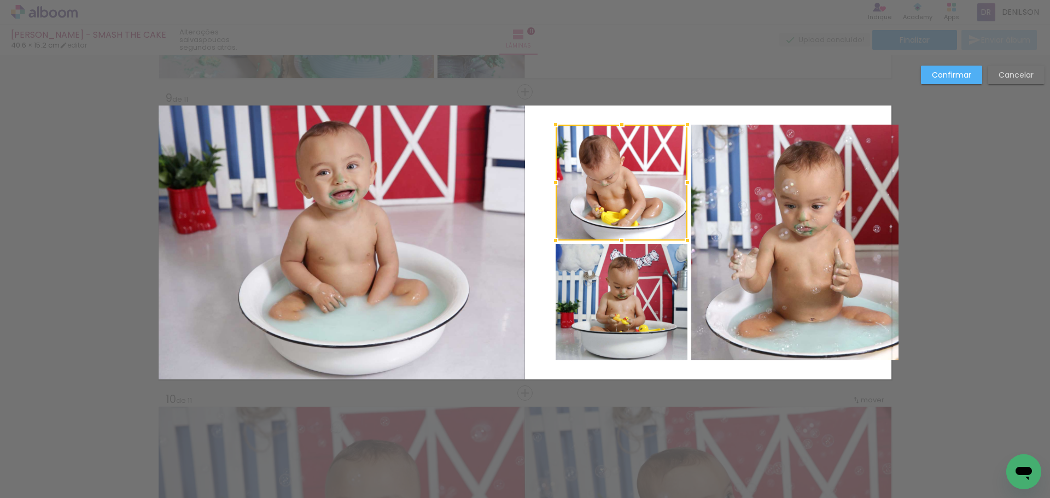
click at [598, 300] on quentale-photo at bounding box center [622, 302] width 132 height 116
click at [738, 279] on quentale-photo at bounding box center [795, 243] width 208 height 236
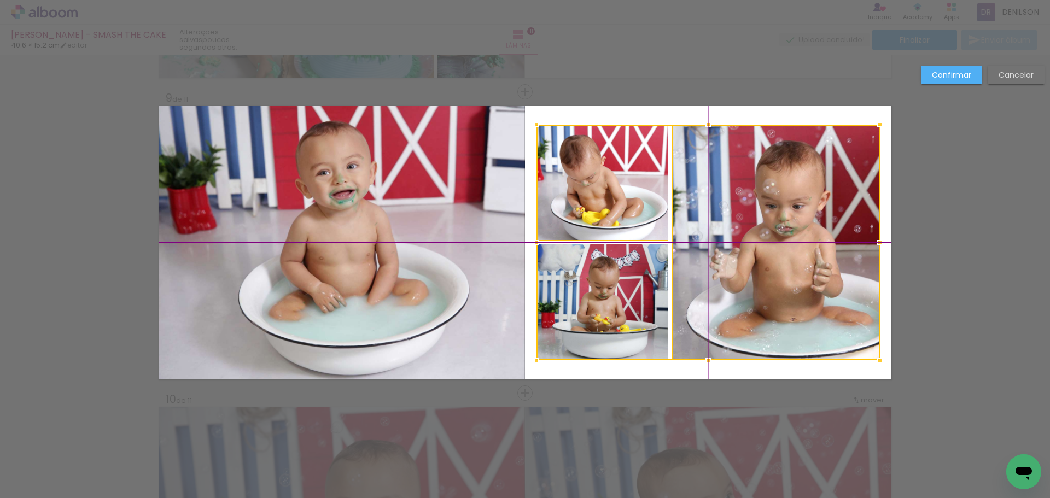
drag, startPoint x: 763, startPoint y: 244, endPoint x: 744, endPoint y: 244, distance: 19.1
click at [744, 244] on div at bounding box center [707, 243] width 343 height 236
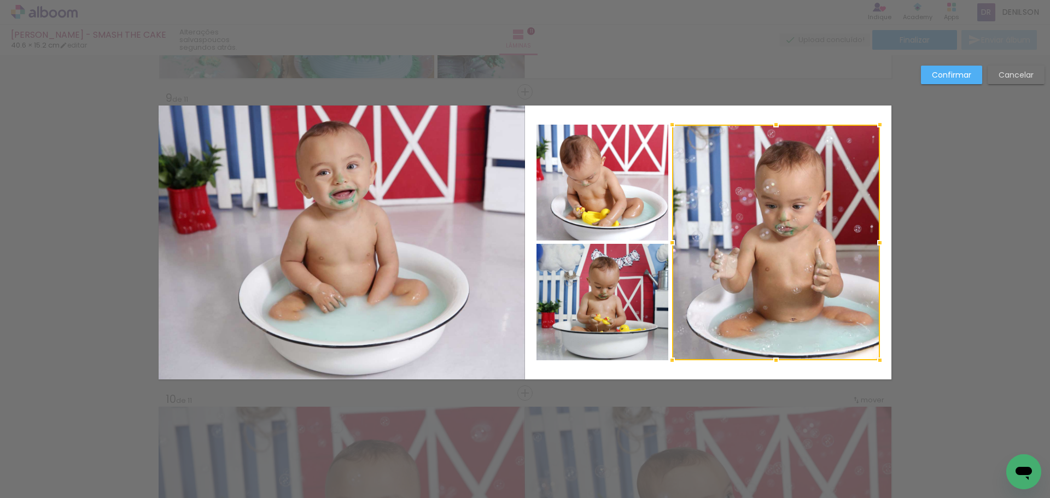
click at [0, 0] on slot "Confirmar" at bounding box center [0, 0] width 0 height 0
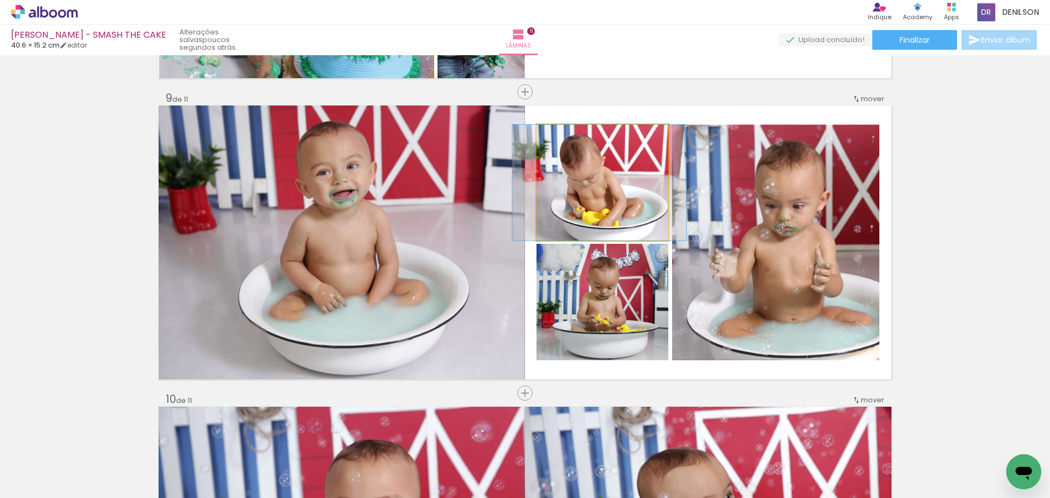
click at [611, 192] on quentale-photo at bounding box center [602, 183] width 132 height 116
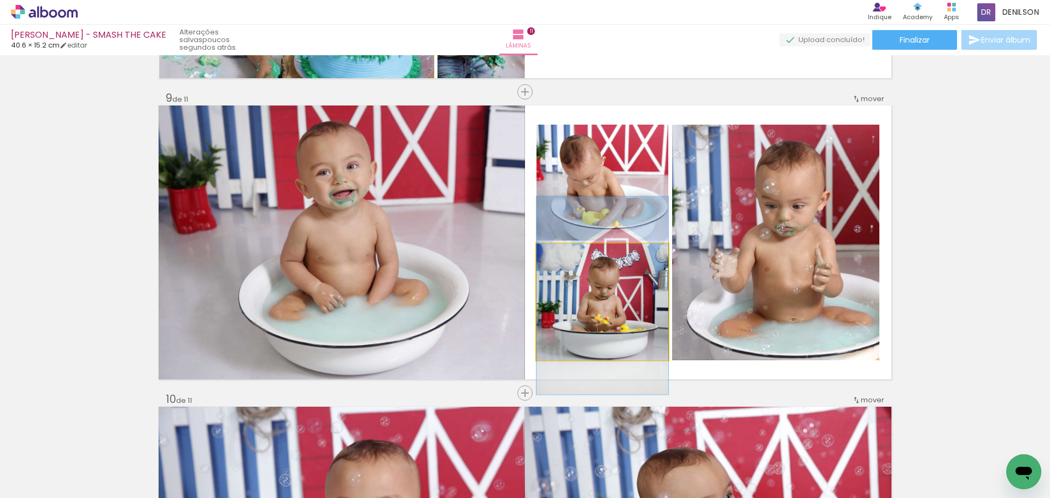
click at [624, 296] on quentale-photo at bounding box center [602, 302] width 132 height 116
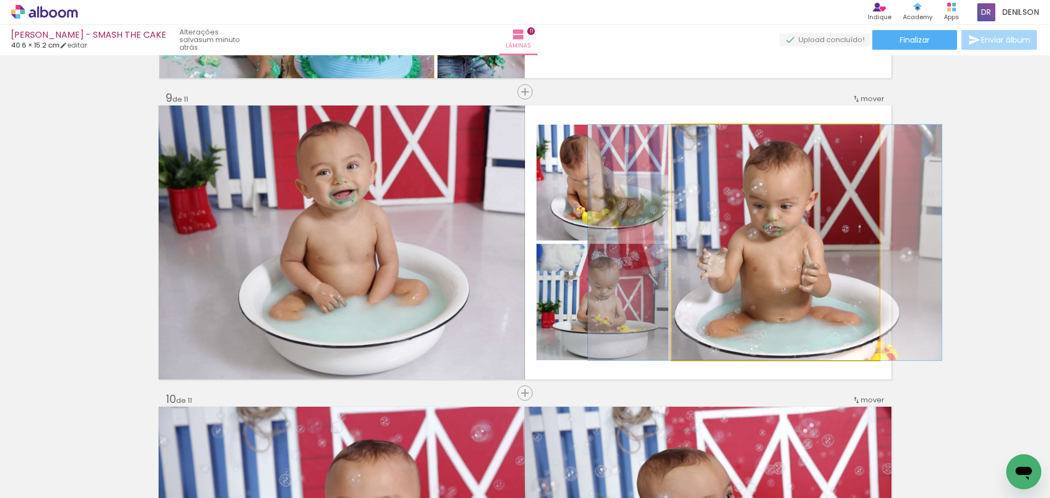
drag, startPoint x: 815, startPoint y: 235, endPoint x: 808, endPoint y: 235, distance: 7.1
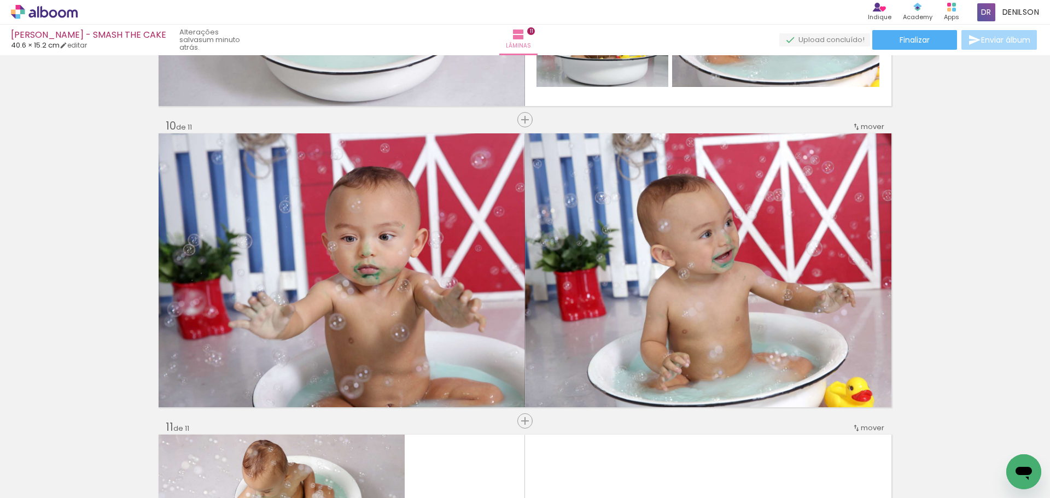
scroll to position [2720, 0]
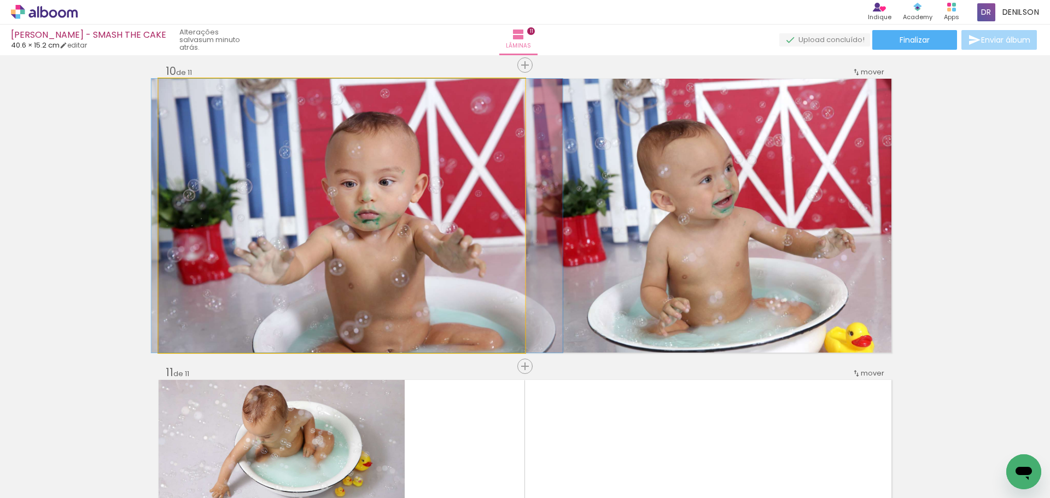
click at [451, 243] on quentale-photo at bounding box center [342, 216] width 366 height 274
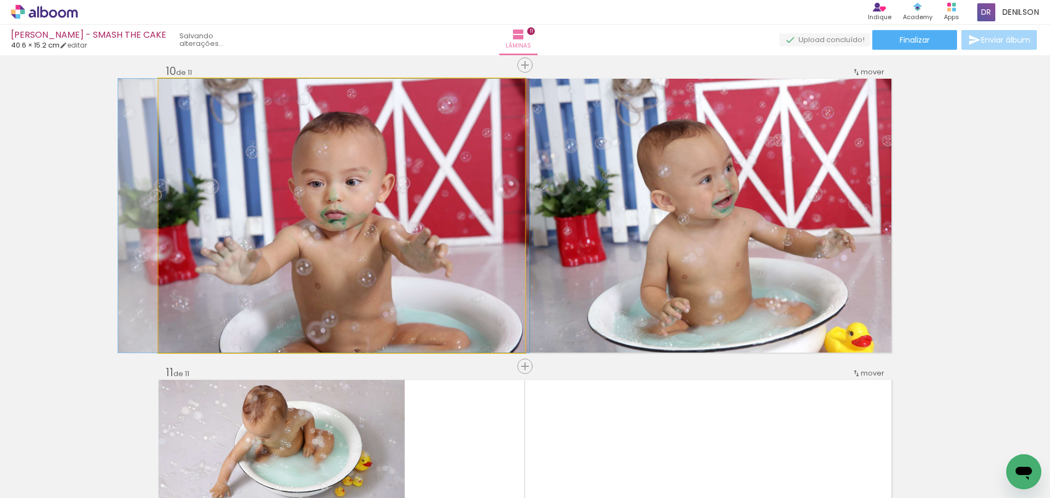
drag, startPoint x: 445, startPoint y: 233, endPoint x: 411, endPoint y: 232, distance: 33.4
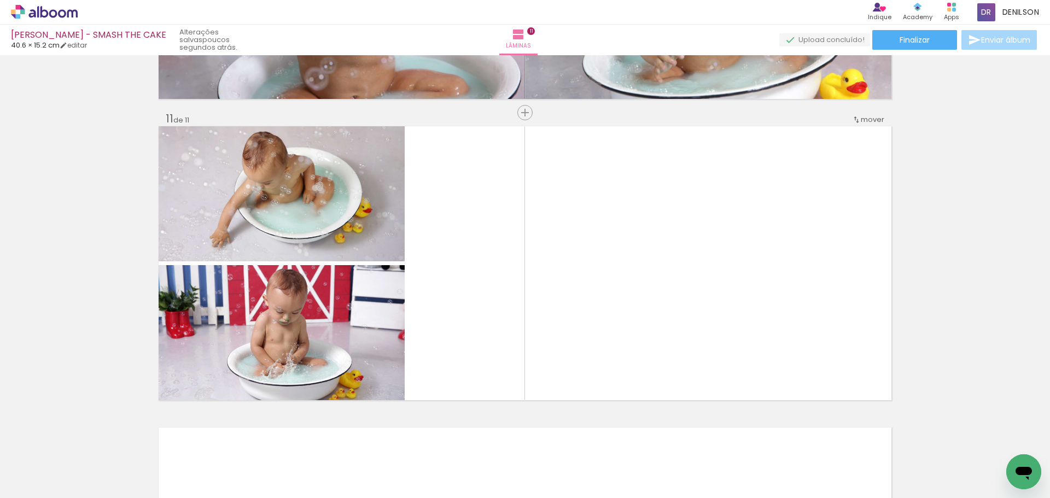
scroll to position [2993, 0]
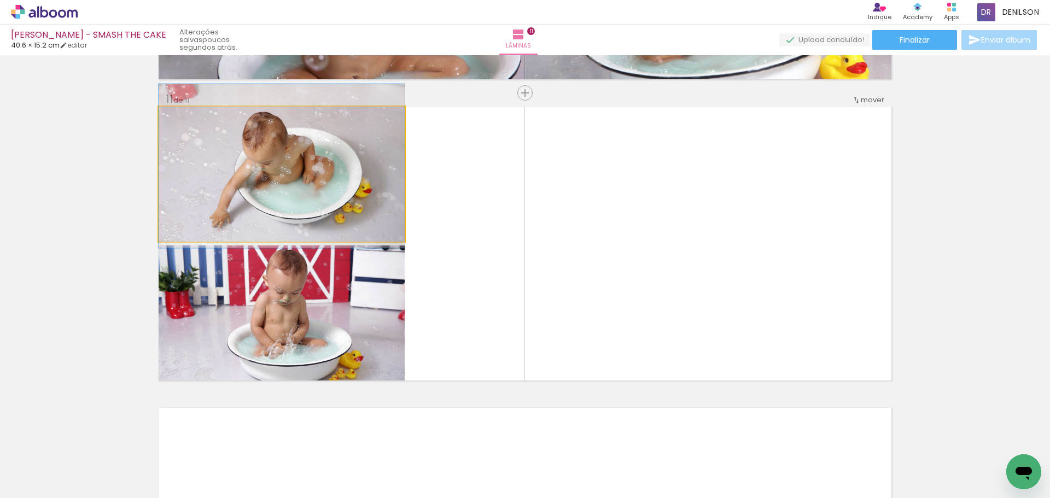
click at [312, 201] on quentale-photo at bounding box center [282, 174] width 246 height 135
click at [314, 166] on quentale-photo at bounding box center [282, 174] width 246 height 135
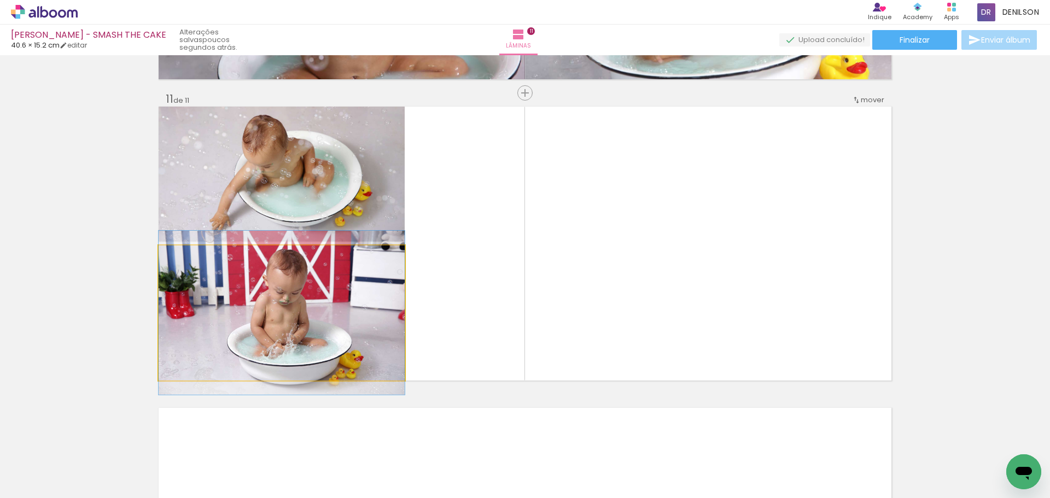
click at [339, 320] on quentale-photo at bounding box center [282, 313] width 246 height 135
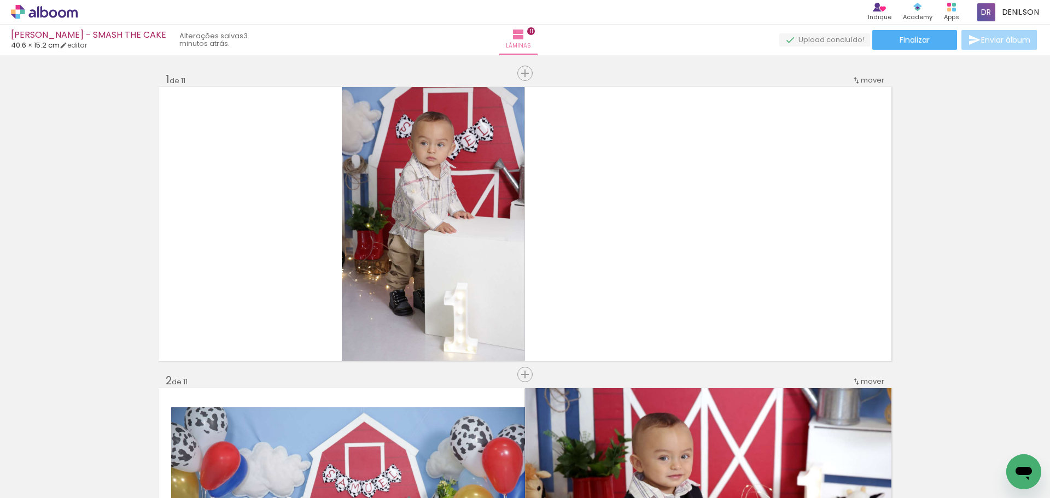
scroll to position [2993, 0]
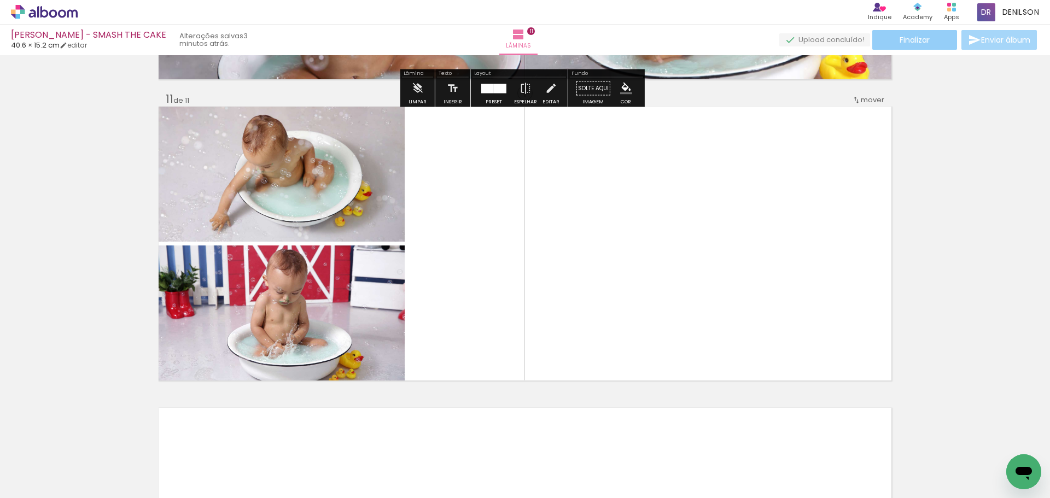
click at [906, 38] on span "Finalizar" at bounding box center [914, 40] width 30 height 8
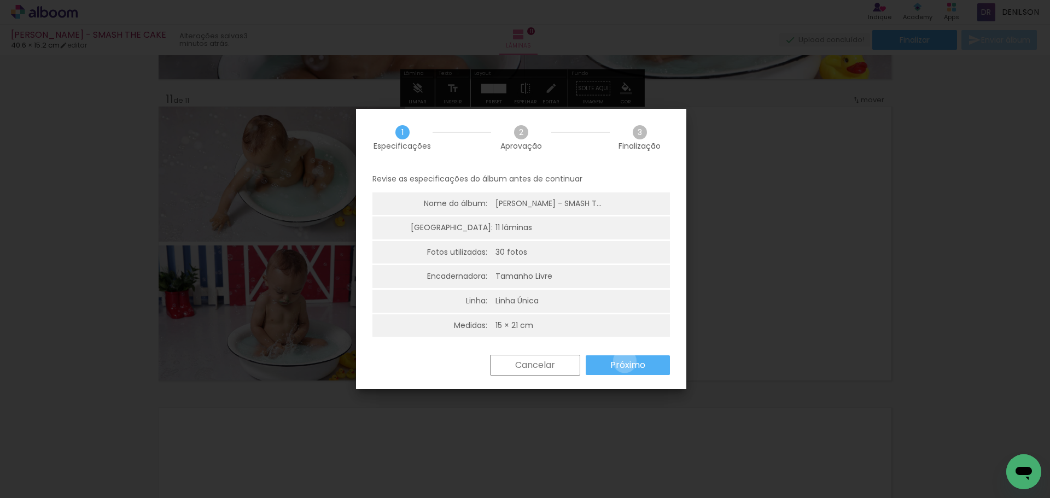
click at [0, 0] on slot "Próximo" at bounding box center [0, 0] width 0 height 0
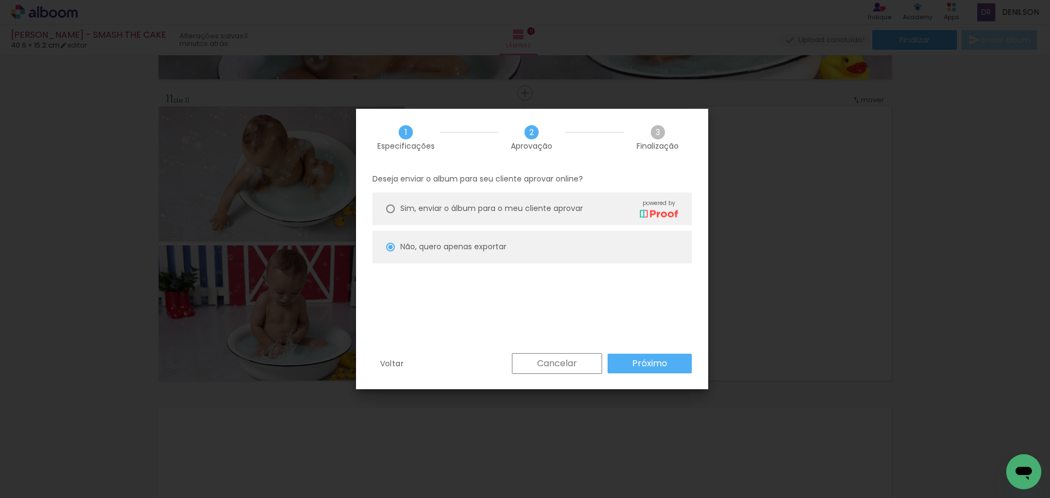
click at [668, 366] on paper-button "Próximo" at bounding box center [649, 364] width 84 height 20
type input "Alta, 300 DPI"
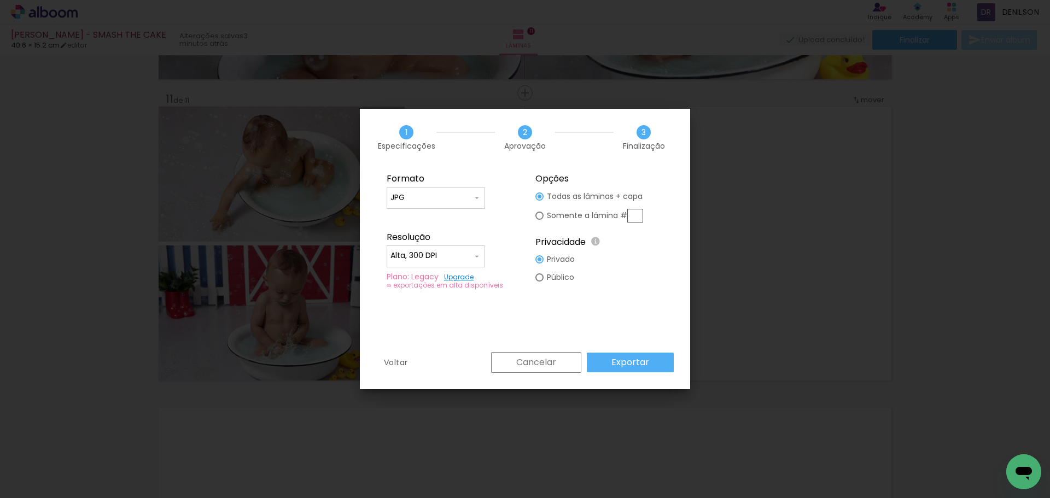
click at [0, 0] on slot "Exportar" at bounding box center [0, 0] width 0 height 0
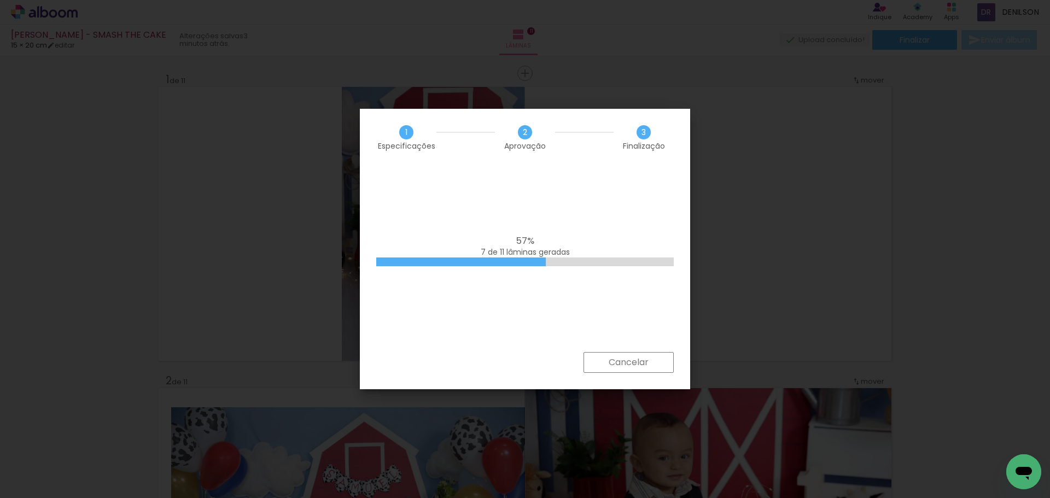
scroll to position [2993, 0]
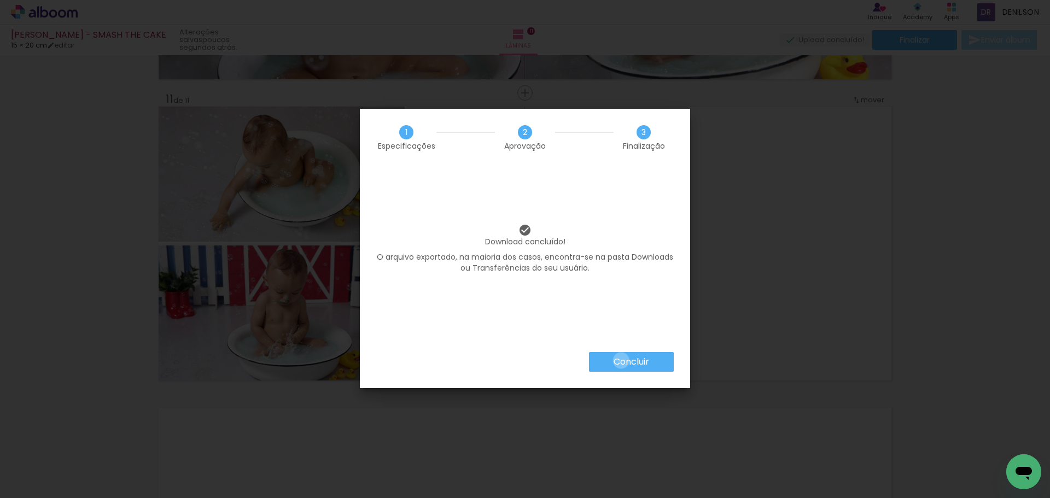
click at [0, 0] on slot "Concluir" at bounding box center [0, 0] width 0 height 0
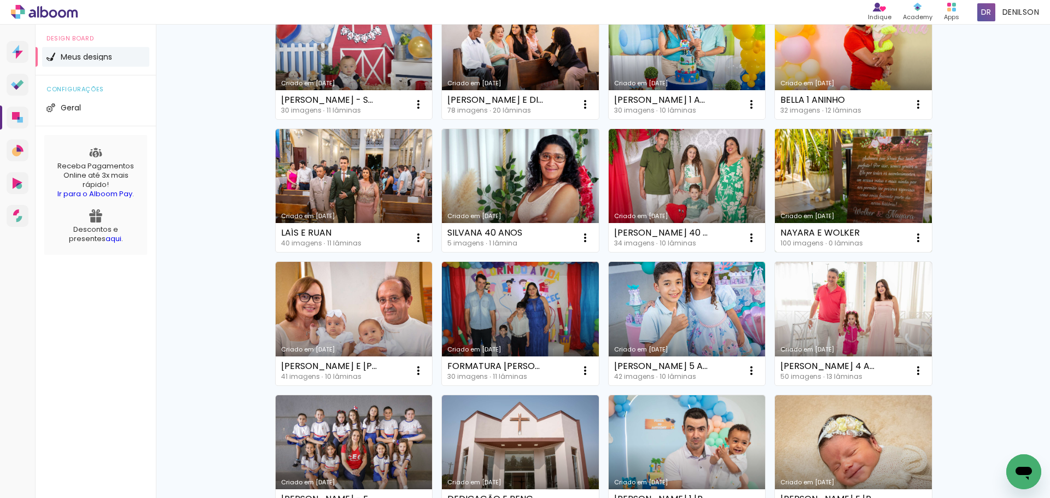
scroll to position [164, 0]
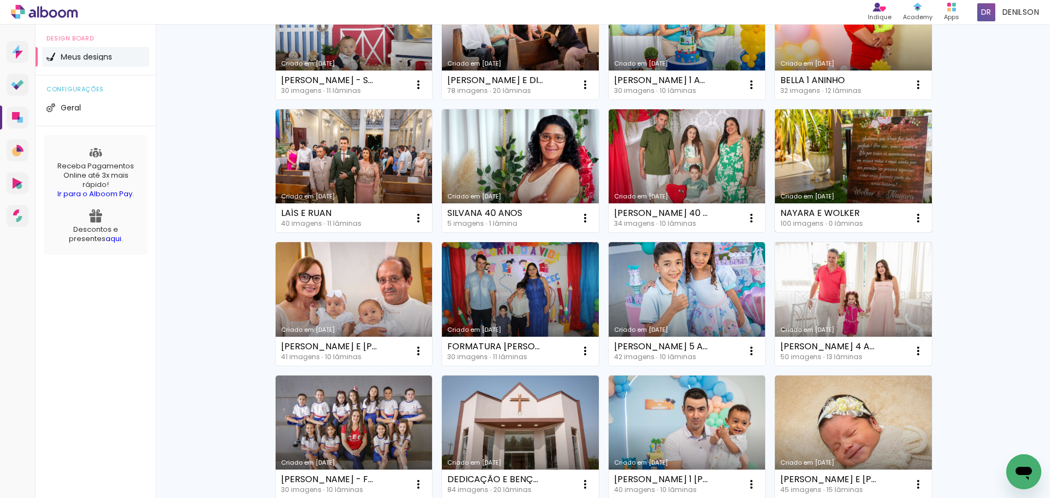
click at [869, 179] on link "Criado em [DATE]" at bounding box center [853, 171] width 157 height 124
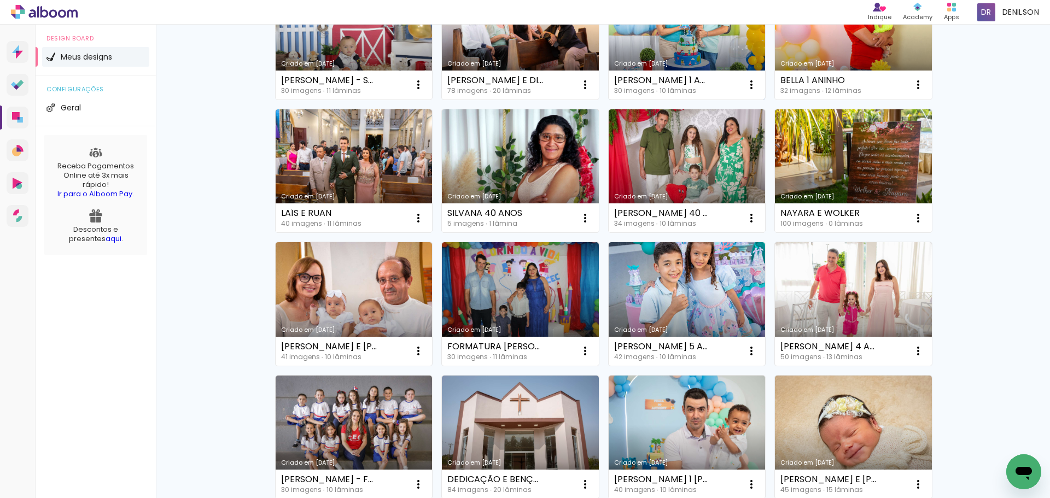
scroll to position [219, 0]
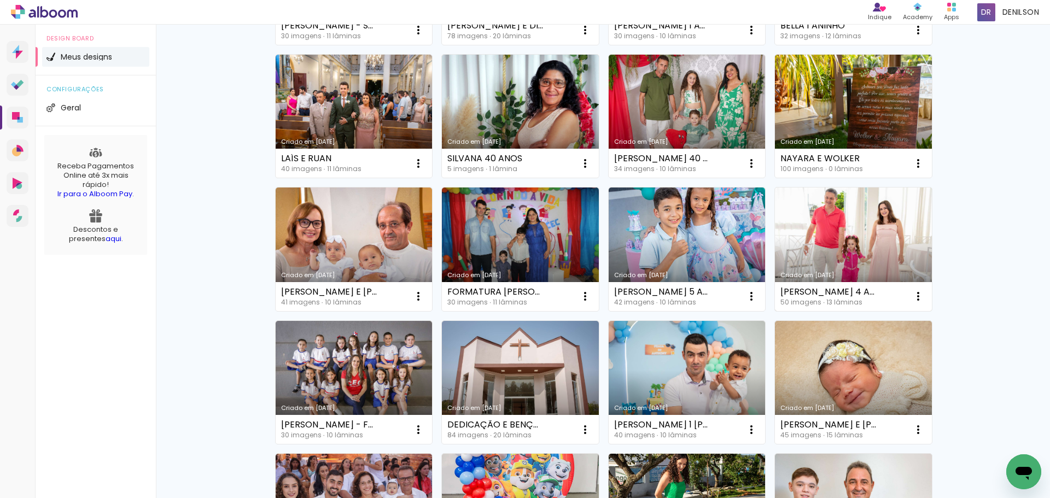
click at [870, 241] on link "Criado em [DATE]" at bounding box center [853, 250] width 157 height 124
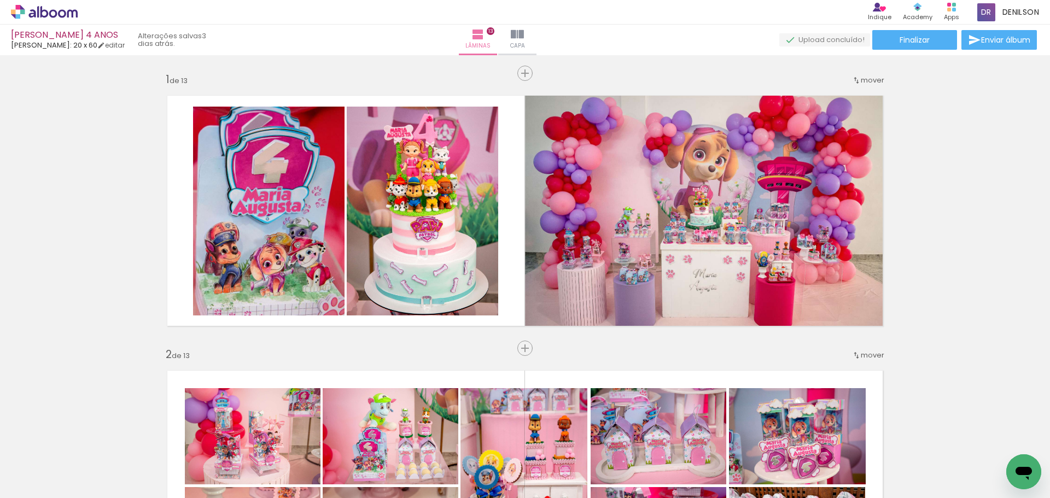
scroll to position [219, 0]
